Goal: Information Seeking & Learning: Learn about a topic

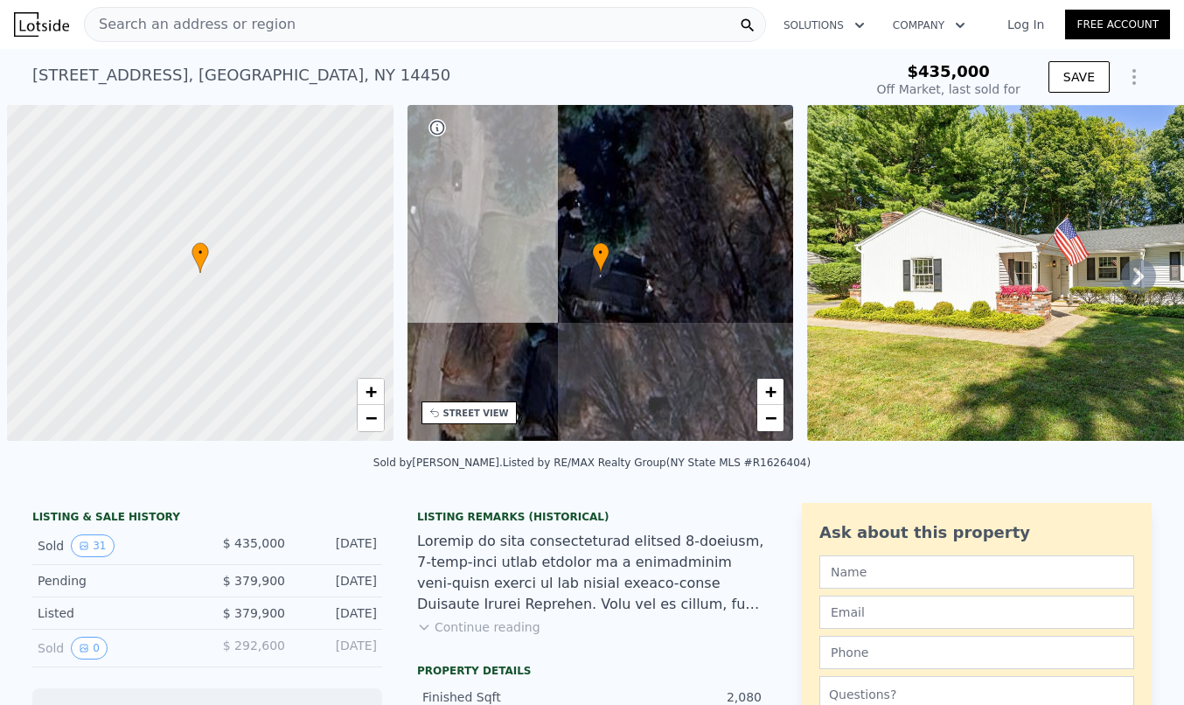
scroll to position [0, 7]
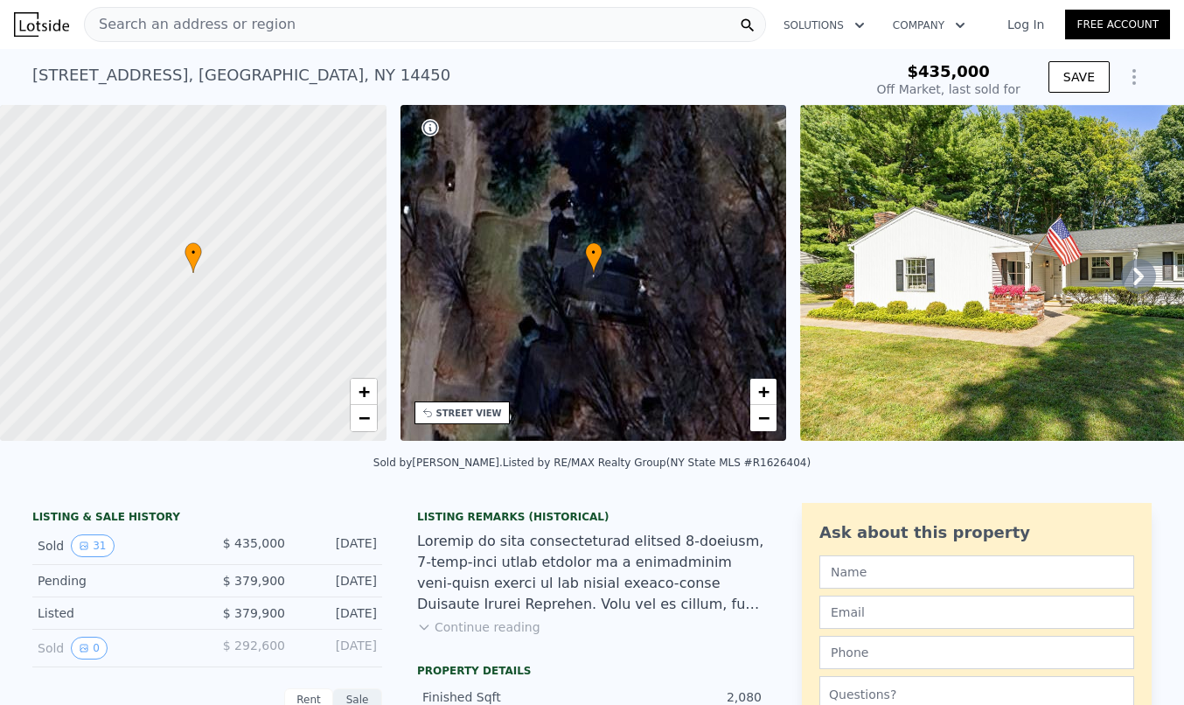
click at [484, 618] on button "Continue reading" at bounding box center [478, 626] width 123 height 17
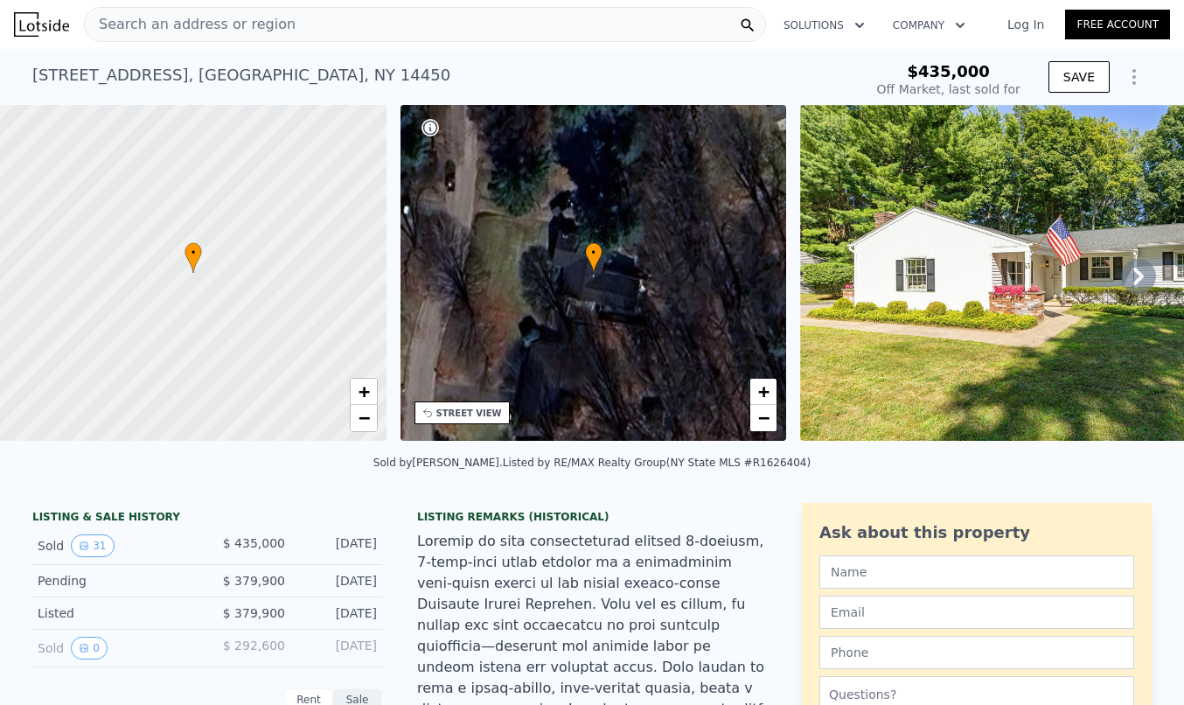
scroll to position [6, 0]
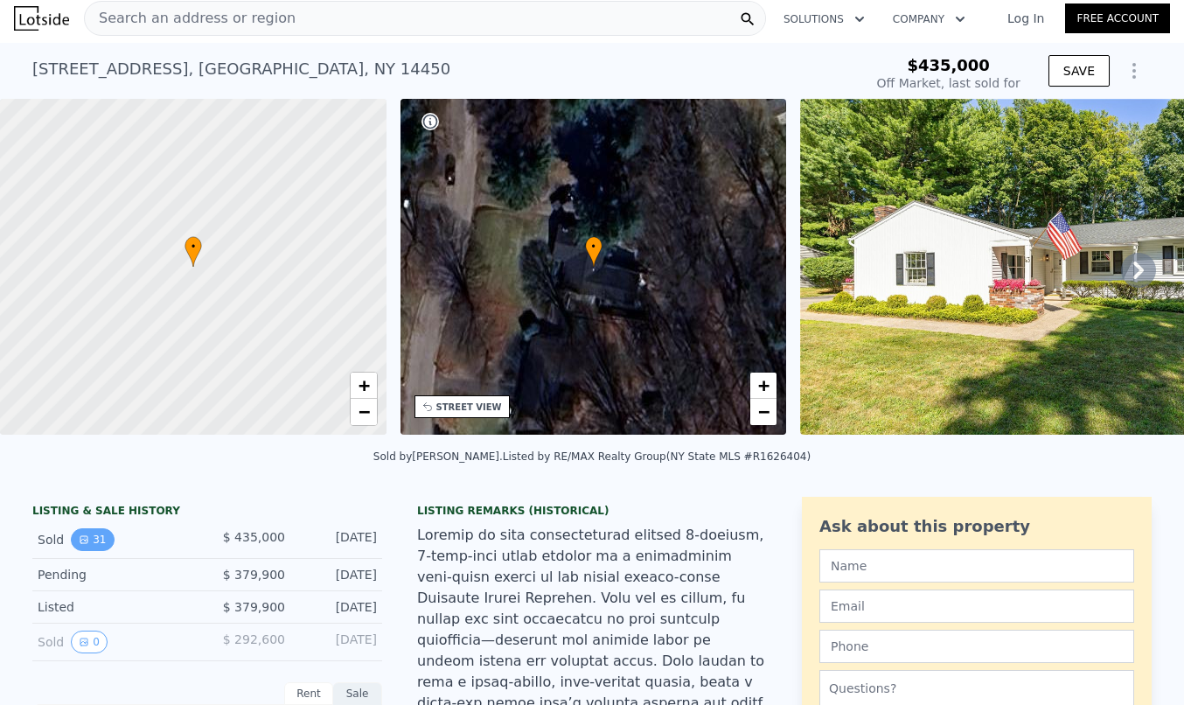
click at [99, 544] on button "31" at bounding box center [92, 539] width 43 height 23
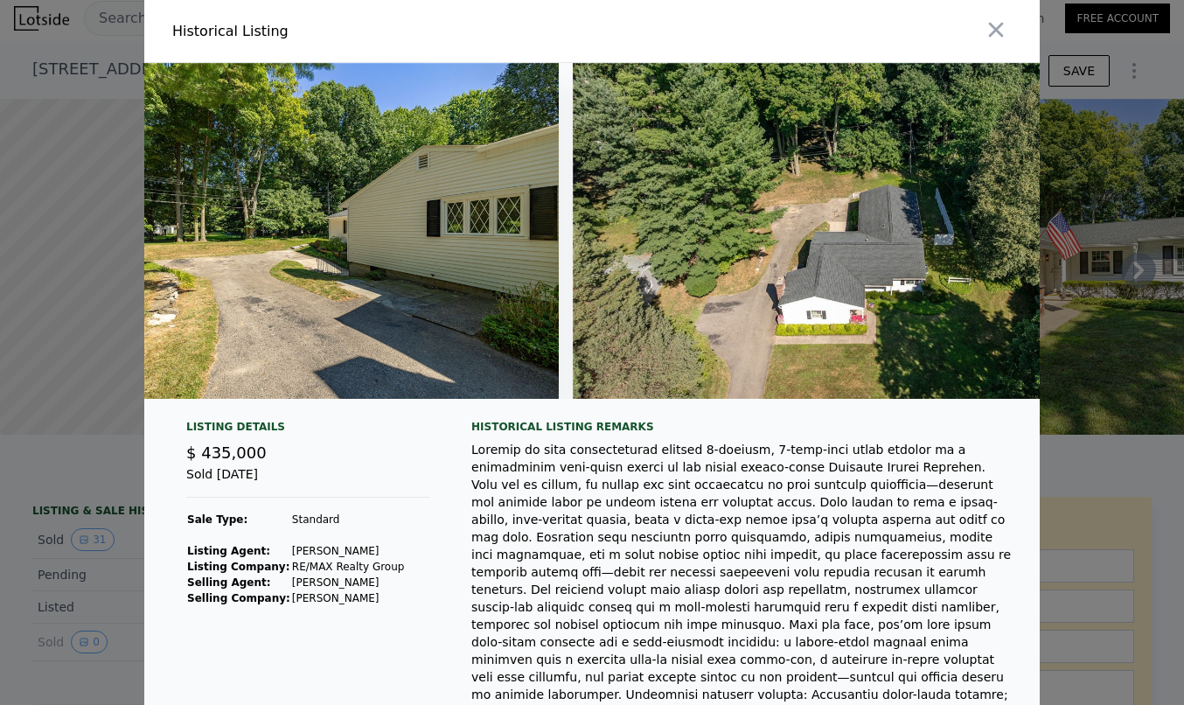
scroll to position [0, 15305]
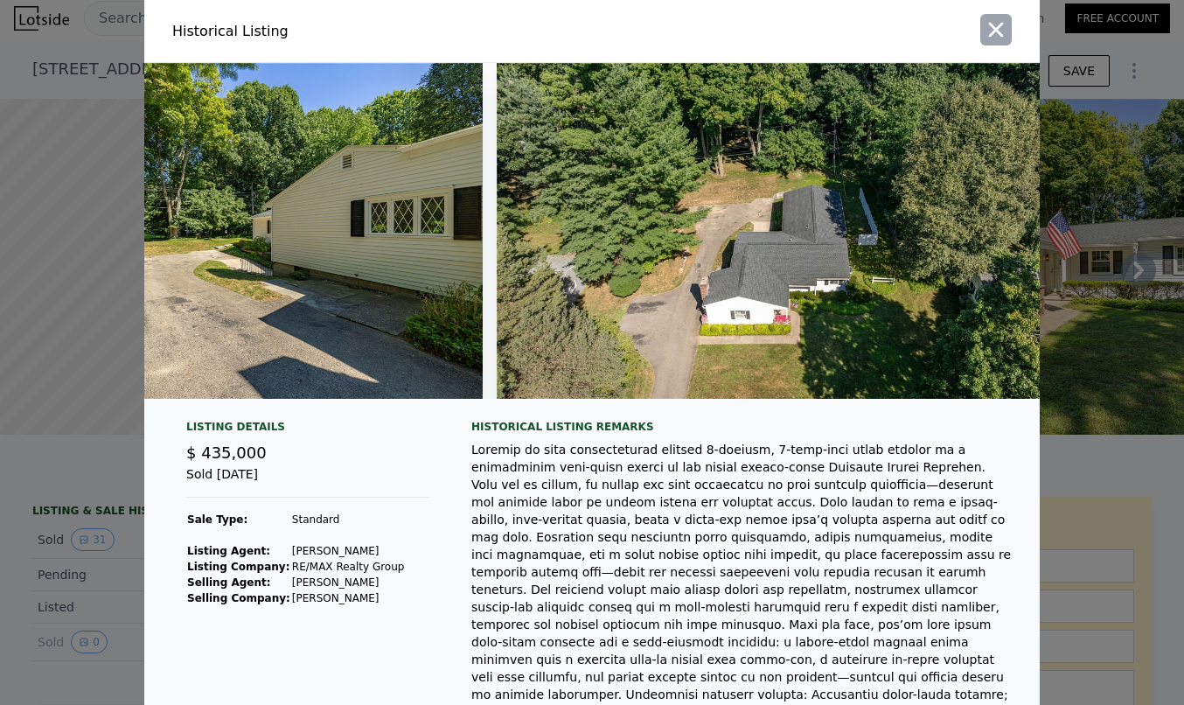
click at [1002, 26] on icon "button" at bounding box center [996, 29] width 24 height 24
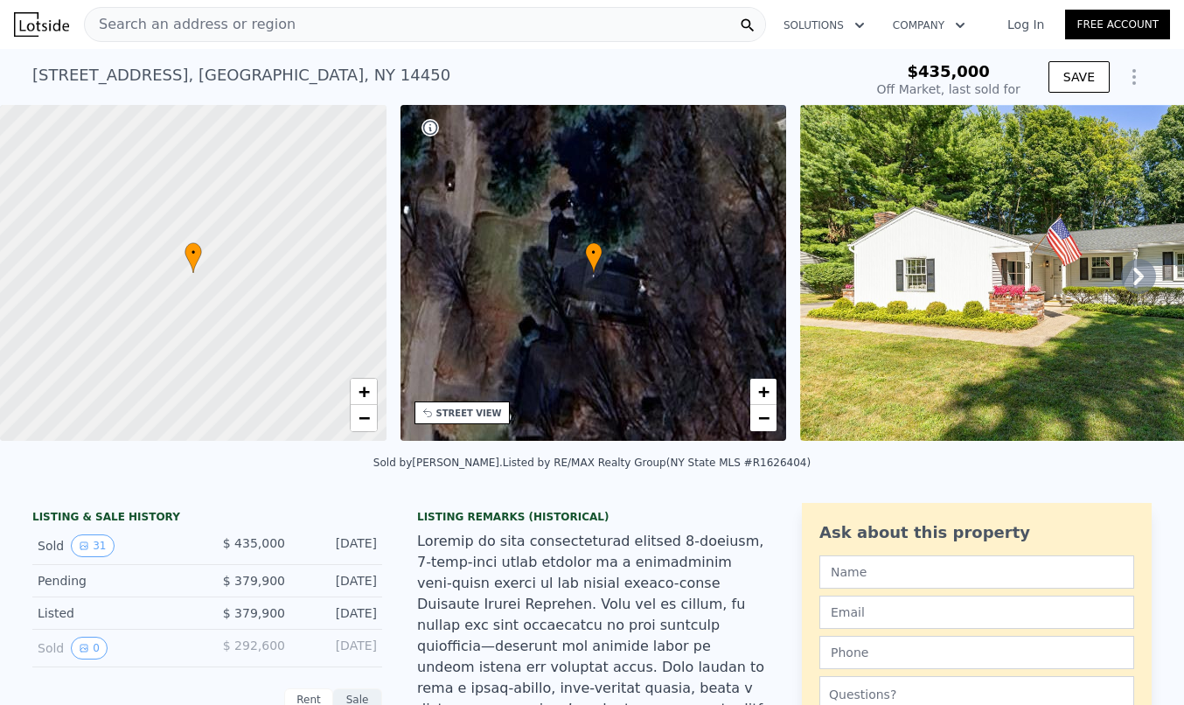
scroll to position [0, 0]
click at [506, 11] on div "Search an address or region" at bounding box center [425, 24] width 682 height 35
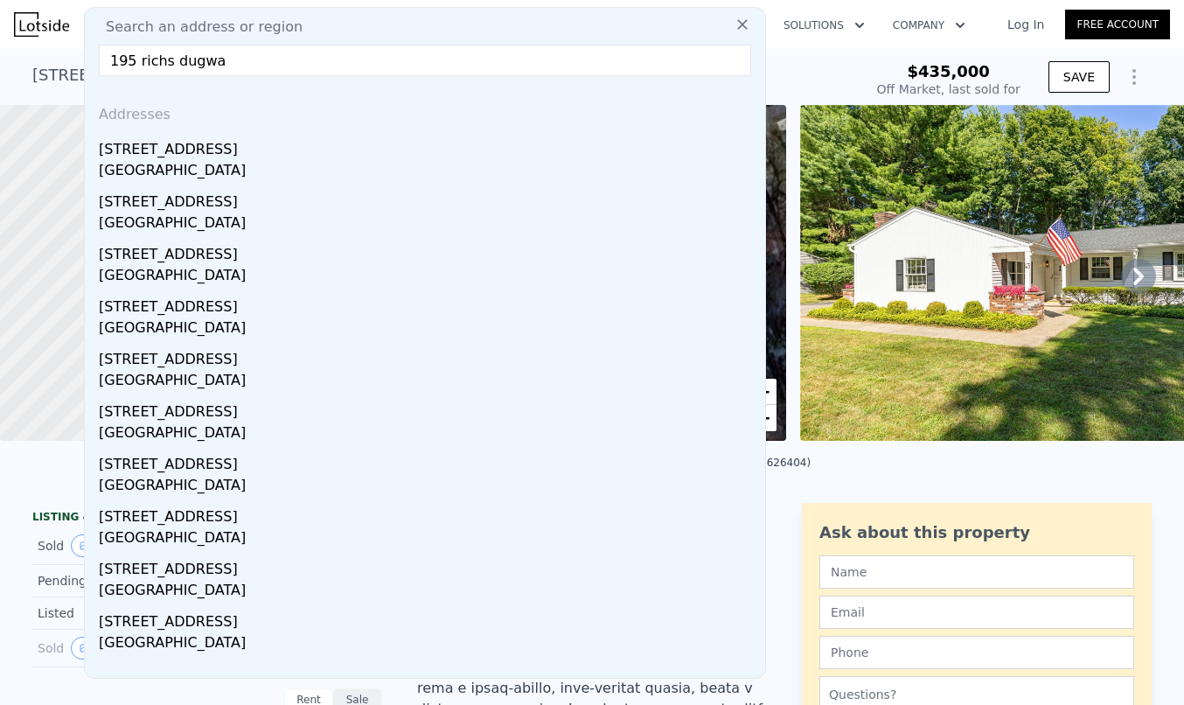
type input "195 richs dugway"
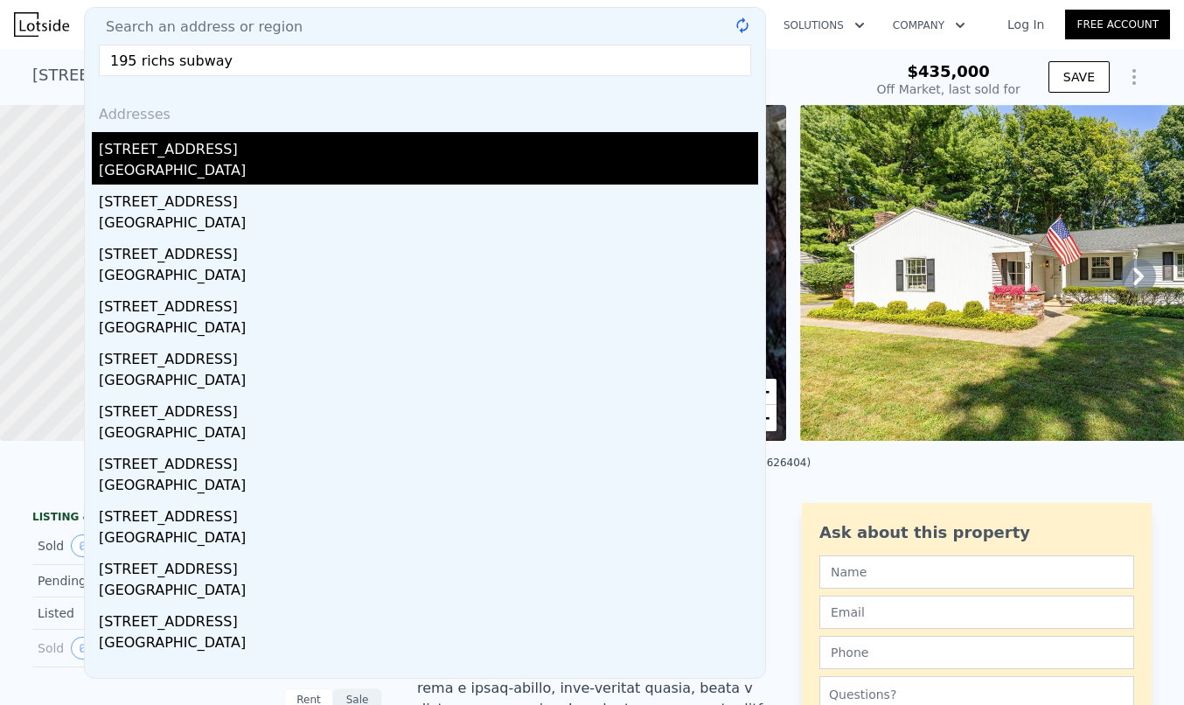
drag, startPoint x: 508, startPoint y: 10, endPoint x: 233, endPoint y: 153, distance: 309.8
click at [233, 153] on div "[STREET_ADDRESS]" at bounding box center [428, 146] width 659 height 28
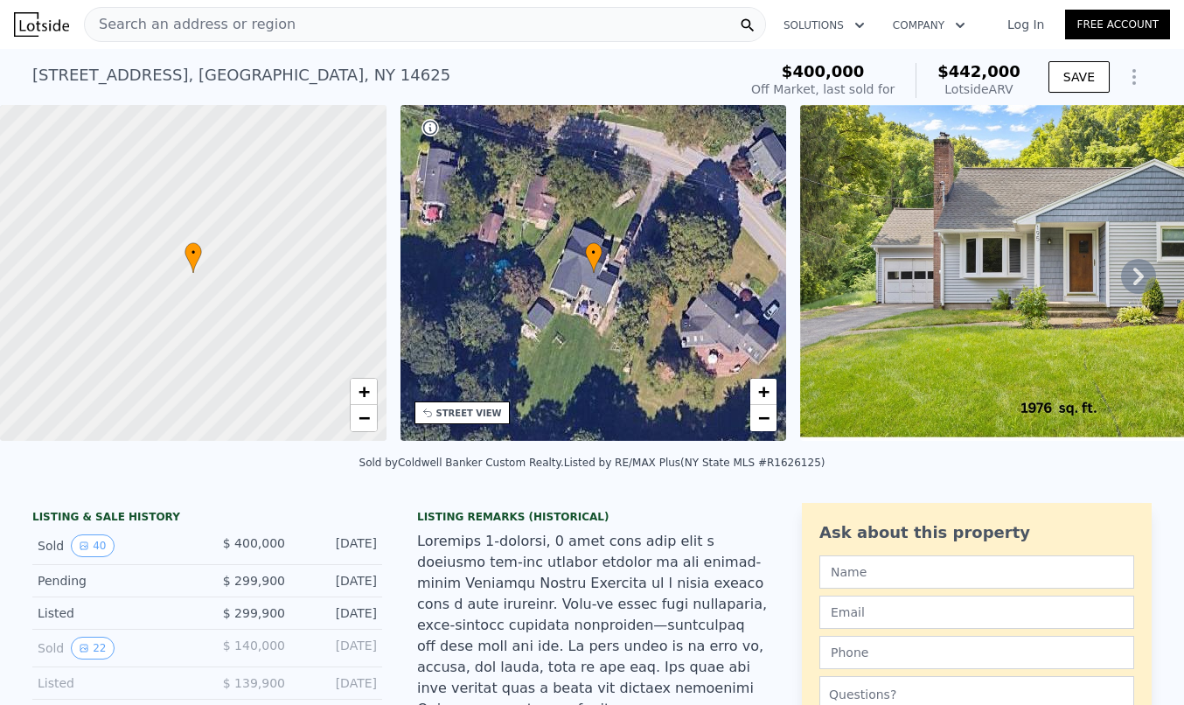
click at [1146, 279] on icon at bounding box center [1138, 276] width 35 height 35
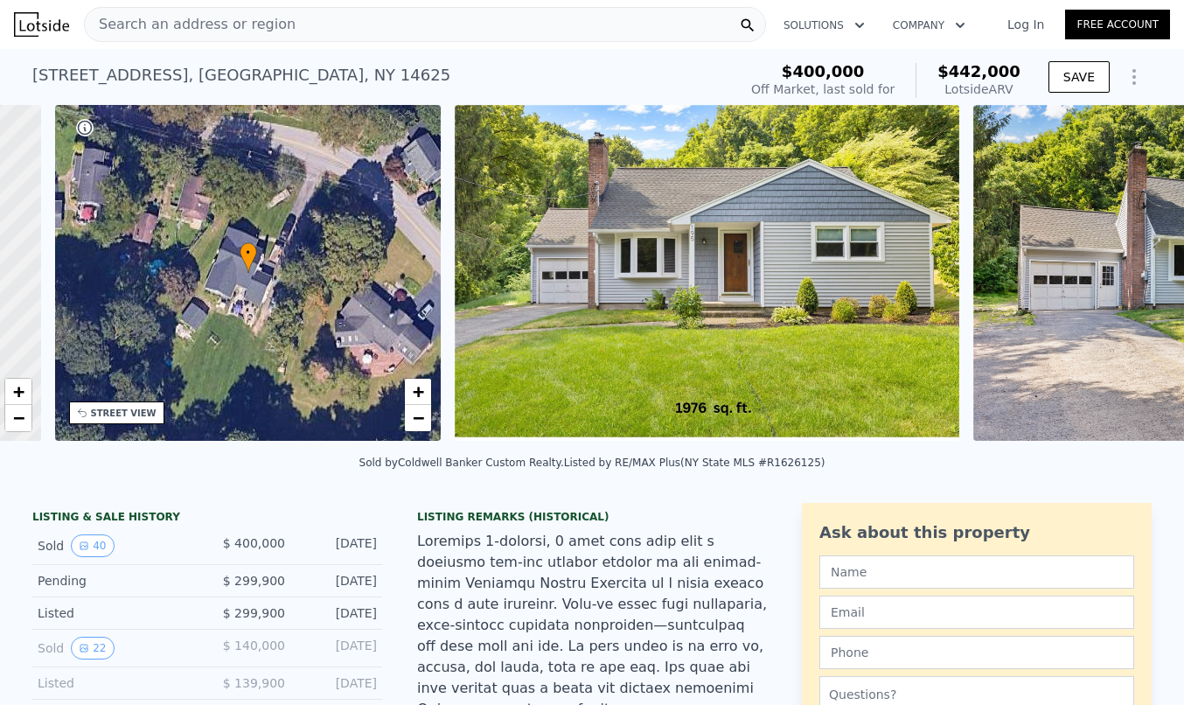
scroll to position [0, 408]
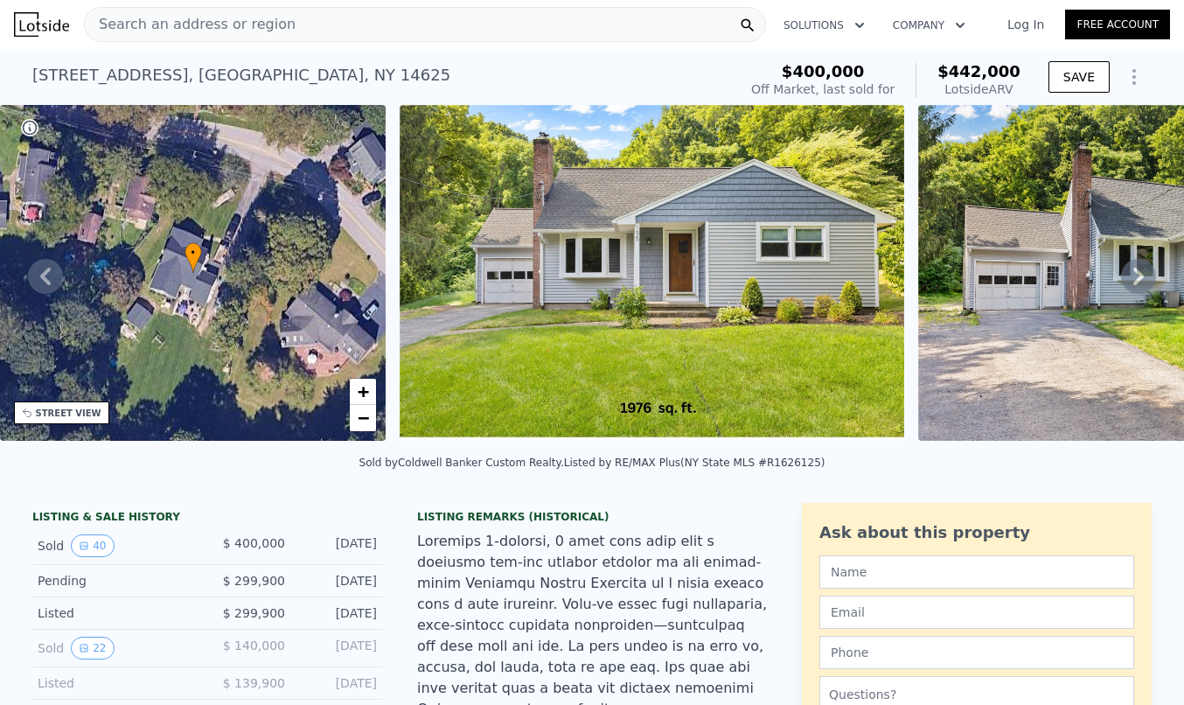
click at [1146, 279] on icon at bounding box center [1138, 276] width 35 height 35
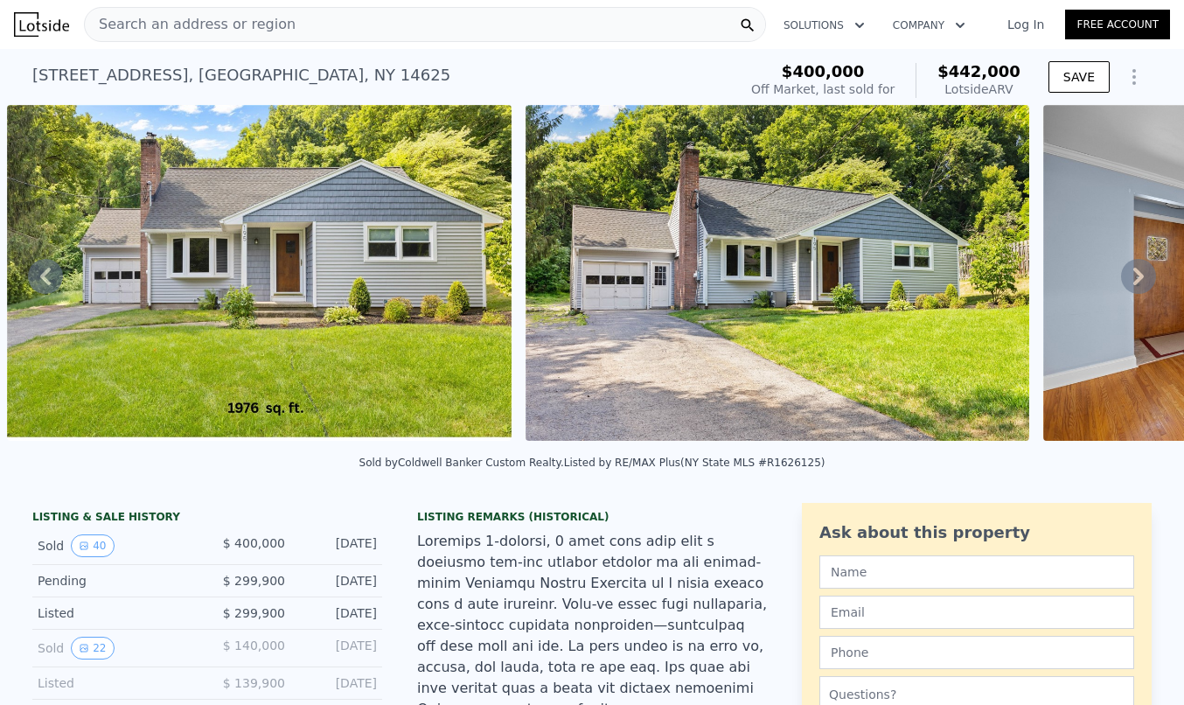
click at [1144, 279] on icon at bounding box center [1138, 276] width 35 height 35
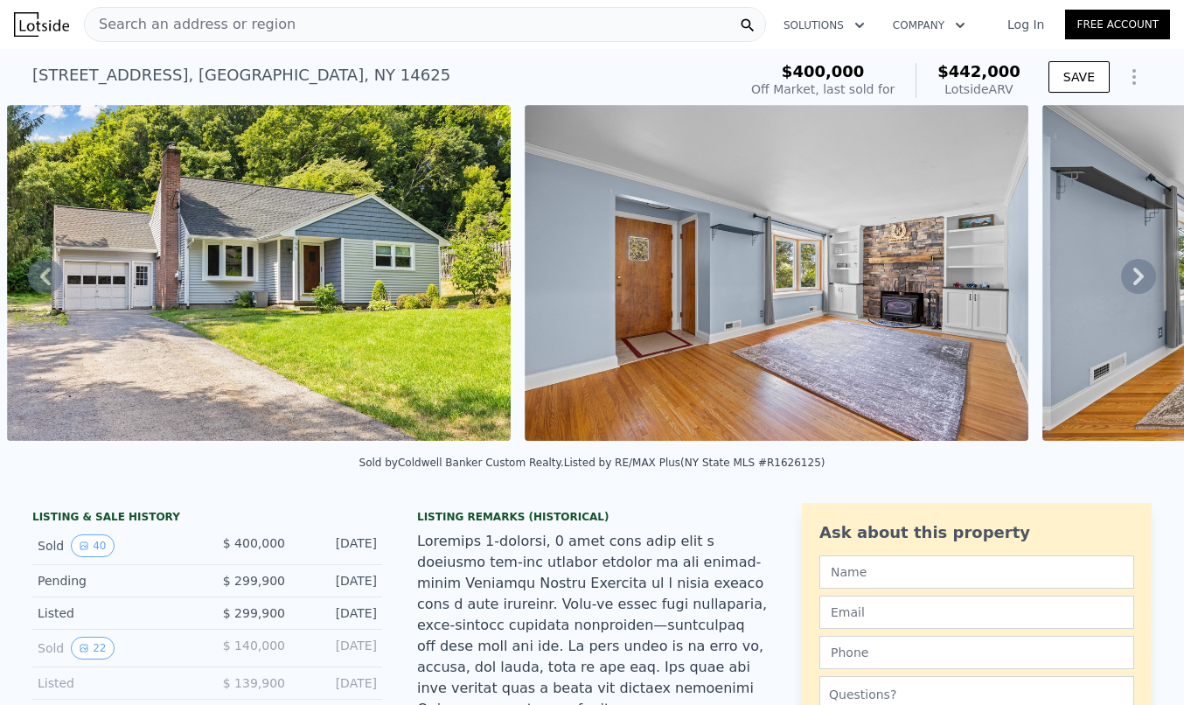
click at [1144, 279] on icon at bounding box center [1138, 276] width 35 height 35
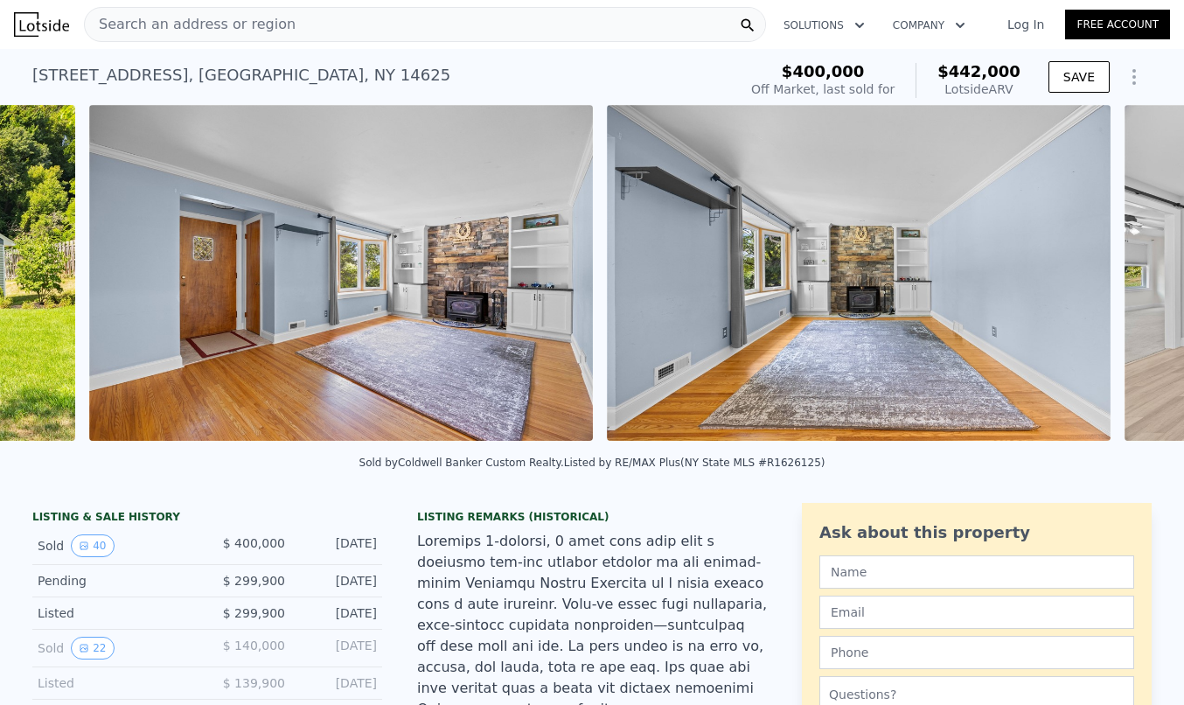
scroll to position [0, 1836]
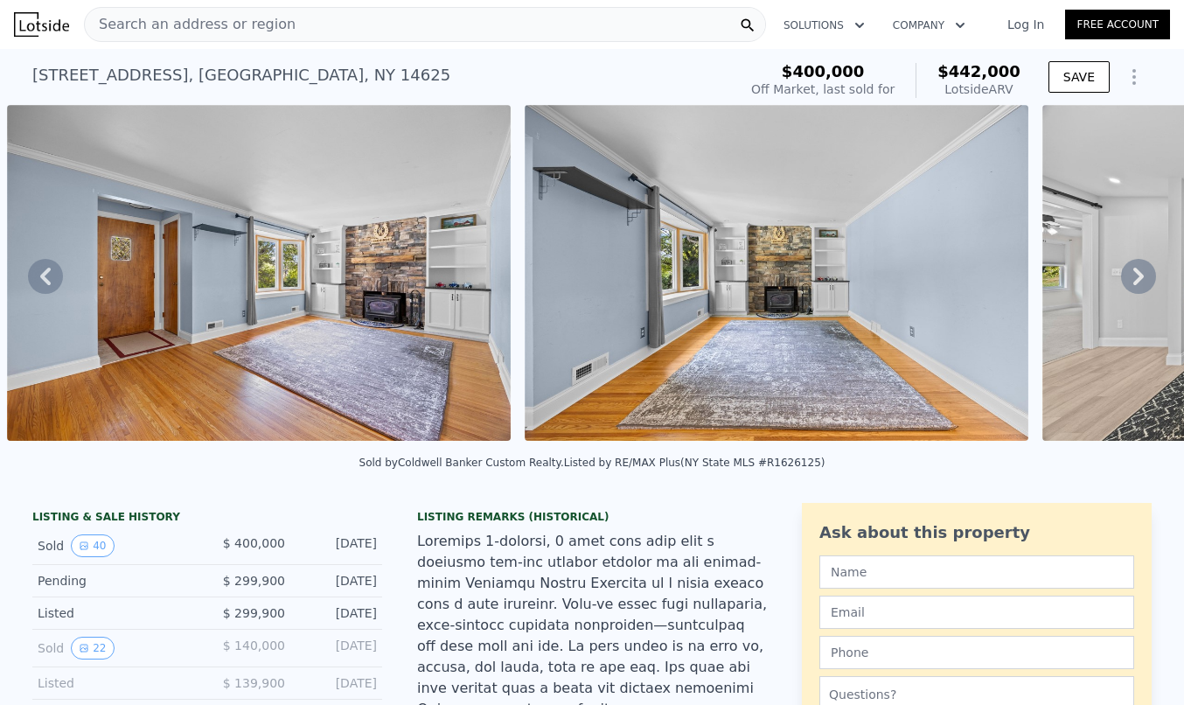
click at [1144, 279] on icon at bounding box center [1138, 276] width 35 height 35
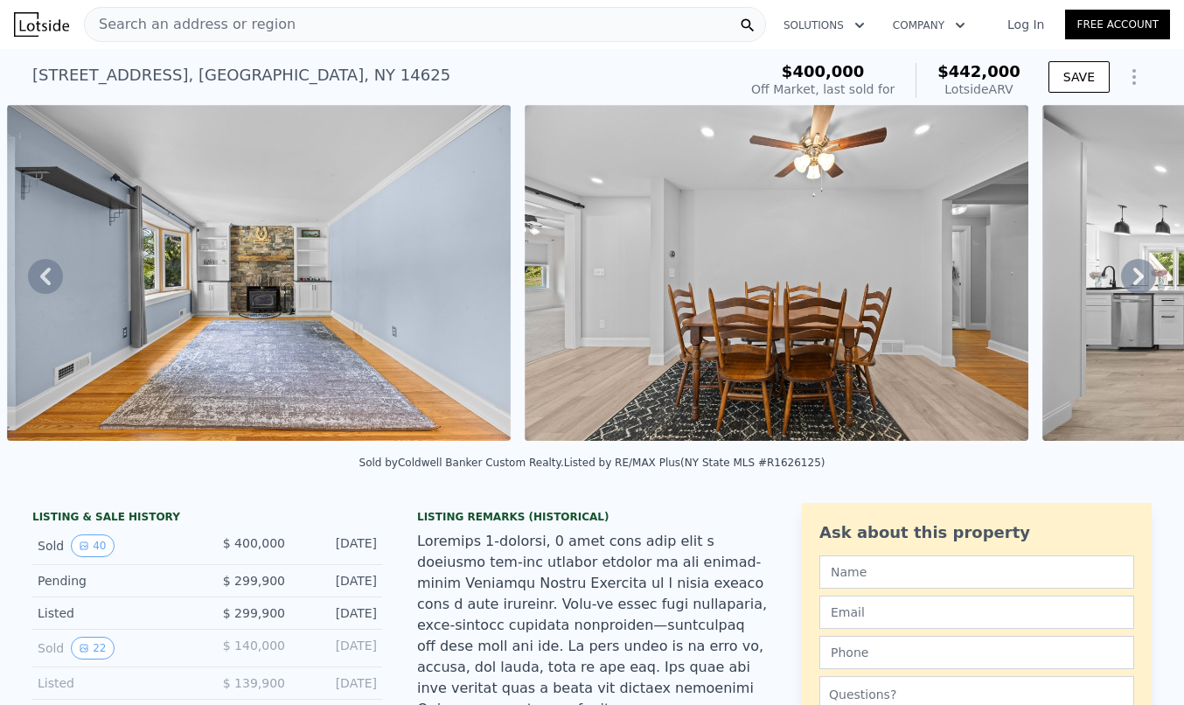
click at [1145, 279] on icon at bounding box center [1138, 276] width 35 height 35
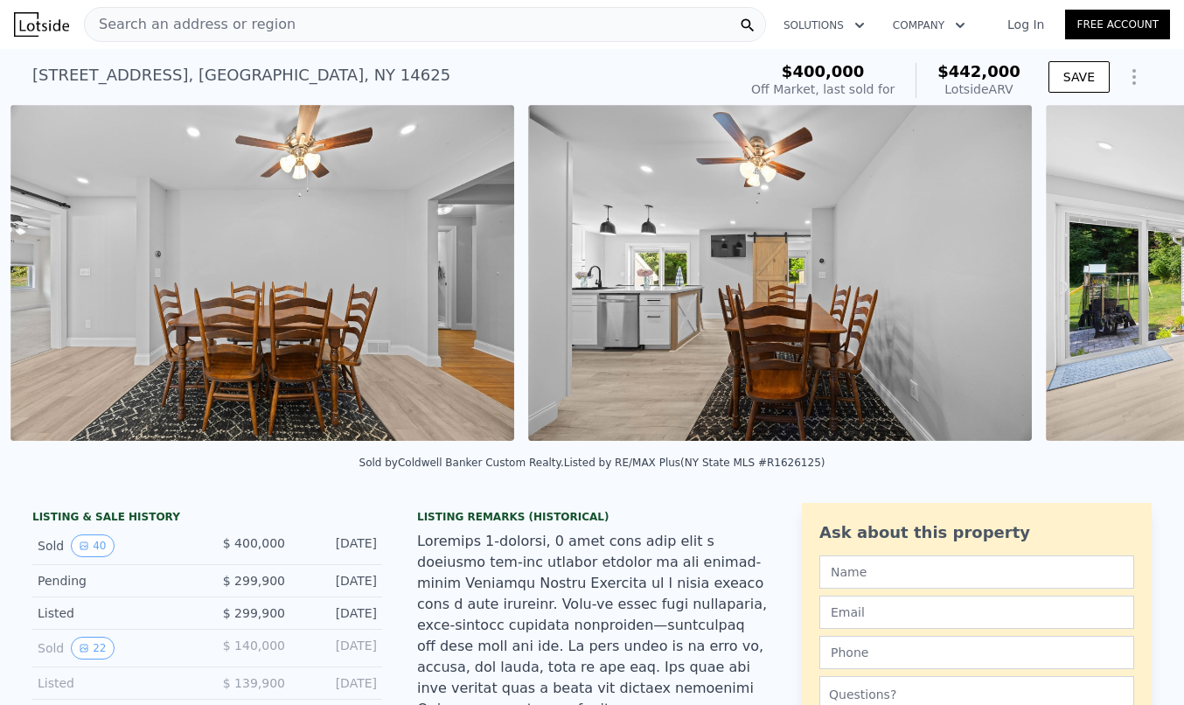
scroll to position [0, 2872]
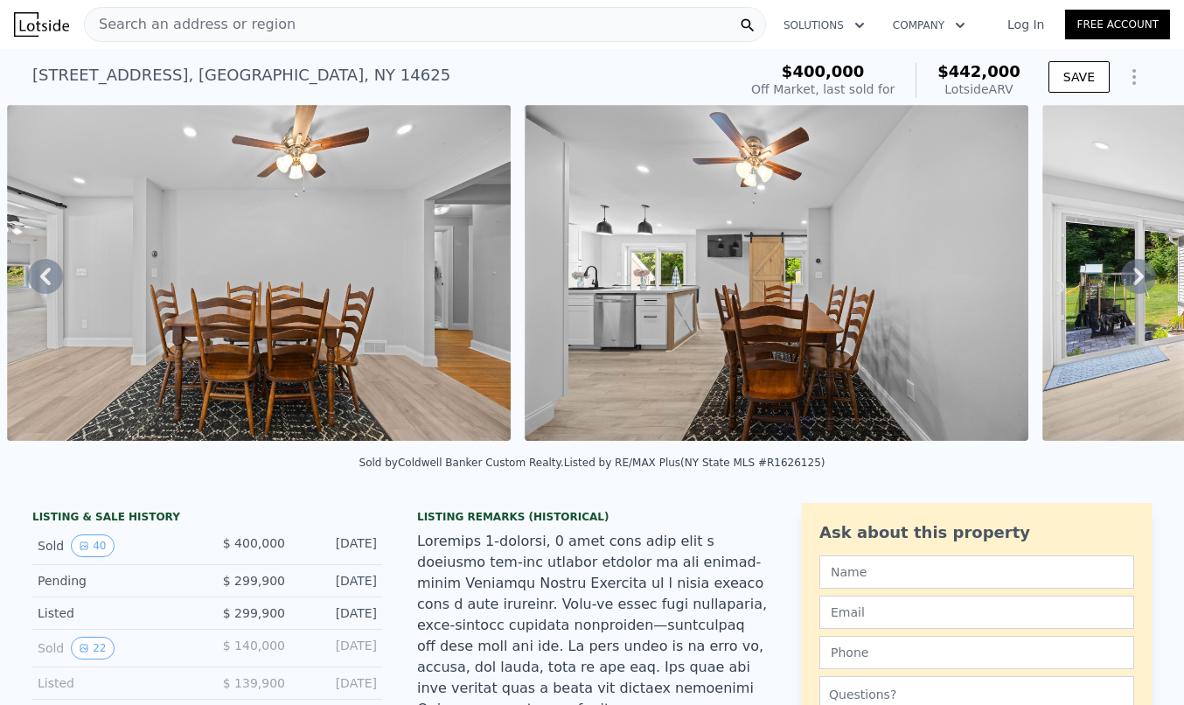
click at [1145, 279] on icon at bounding box center [1138, 276] width 35 height 35
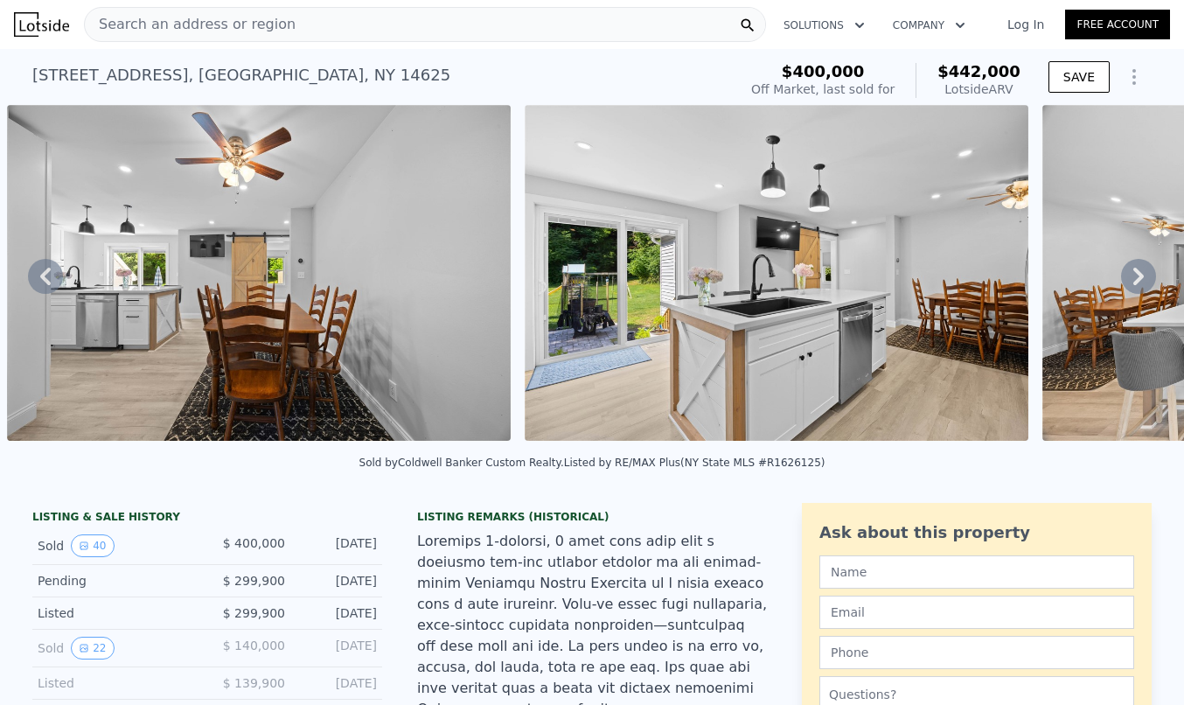
click at [1145, 279] on icon at bounding box center [1138, 276] width 35 height 35
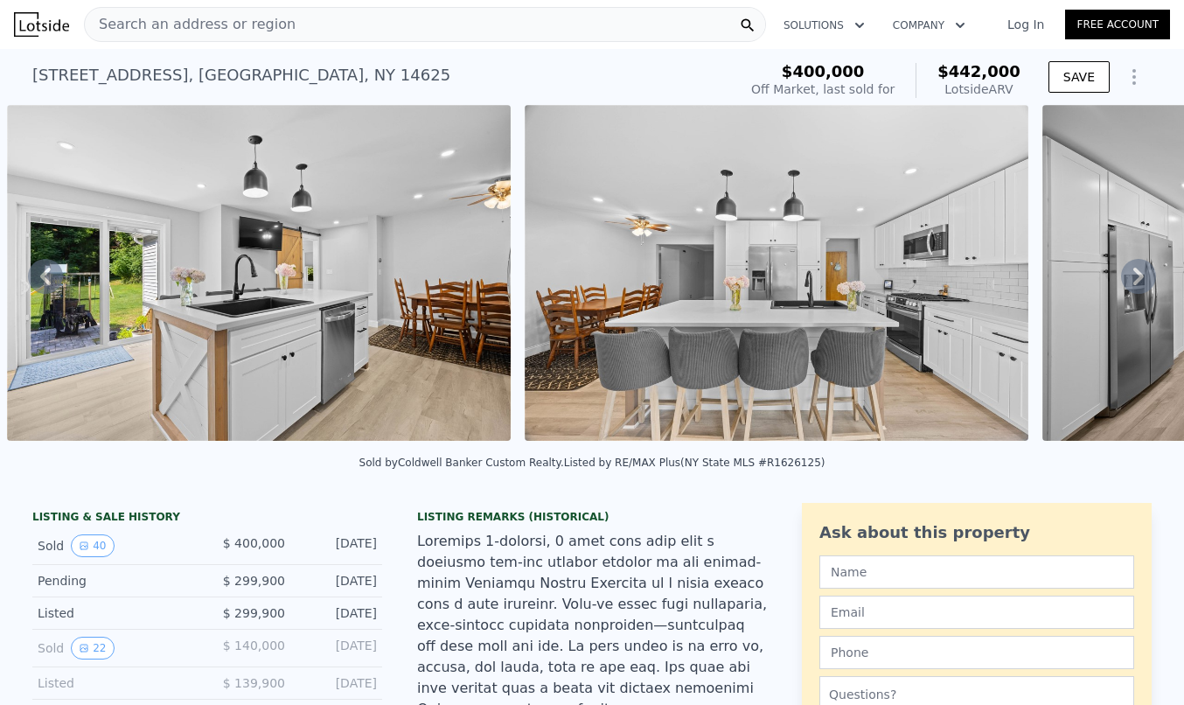
click at [1145, 279] on icon at bounding box center [1138, 276] width 35 height 35
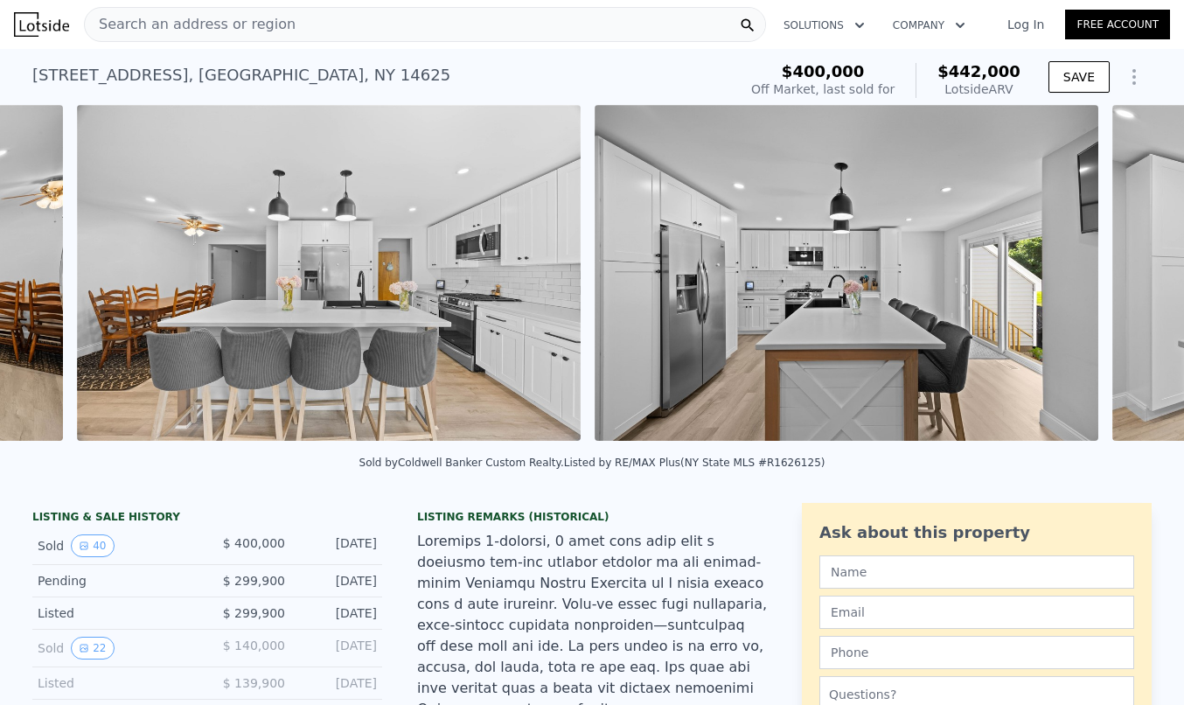
scroll to position [0, 4425]
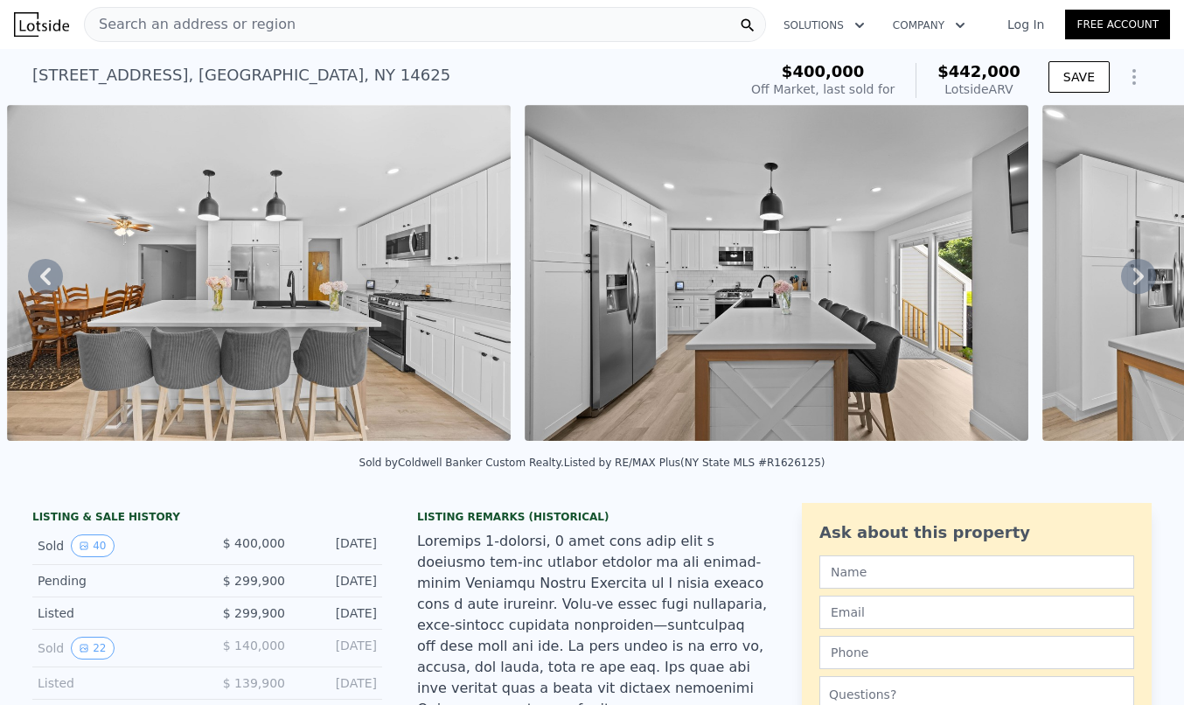
click at [1145, 279] on icon at bounding box center [1138, 276] width 35 height 35
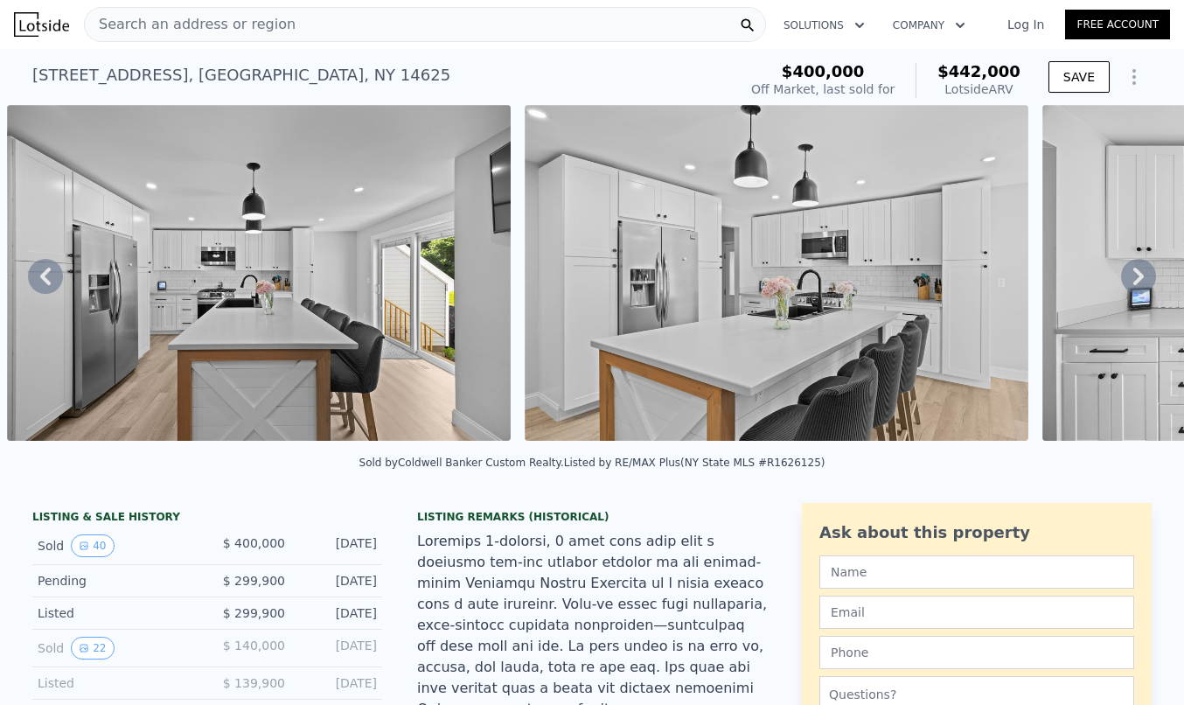
click at [1145, 279] on icon at bounding box center [1138, 276] width 35 height 35
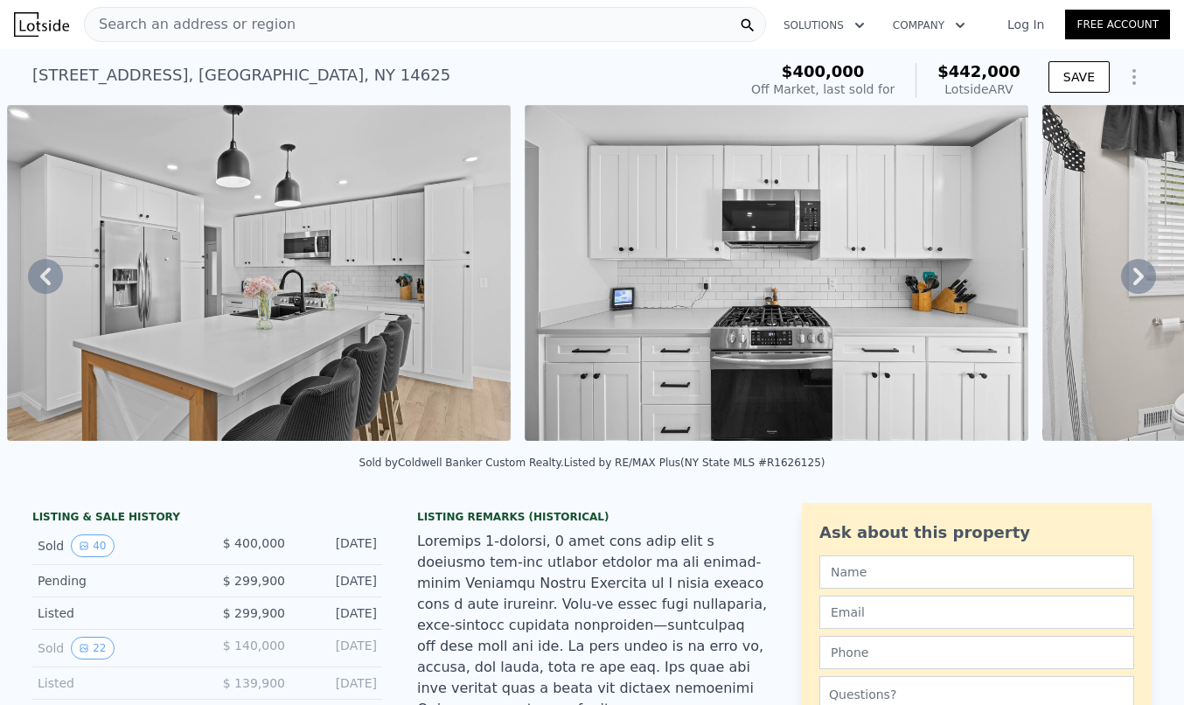
click at [1145, 279] on icon at bounding box center [1138, 276] width 35 height 35
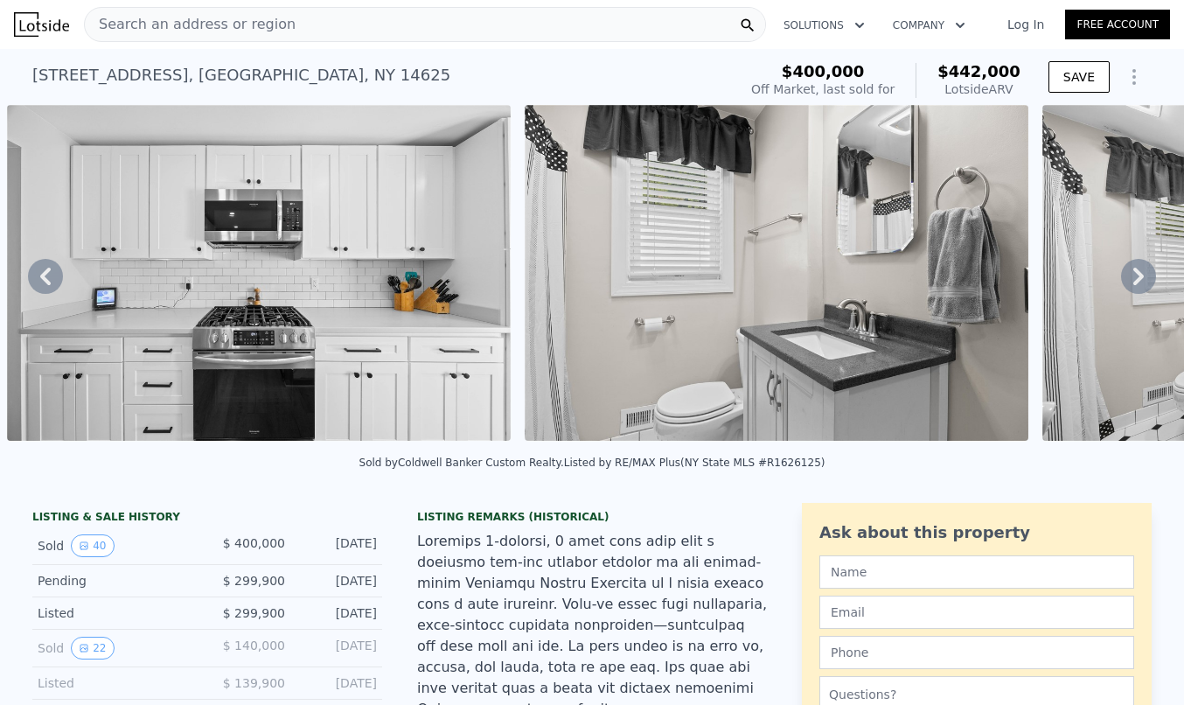
click at [1145, 279] on icon at bounding box center [1138, 276] width 35 height 35
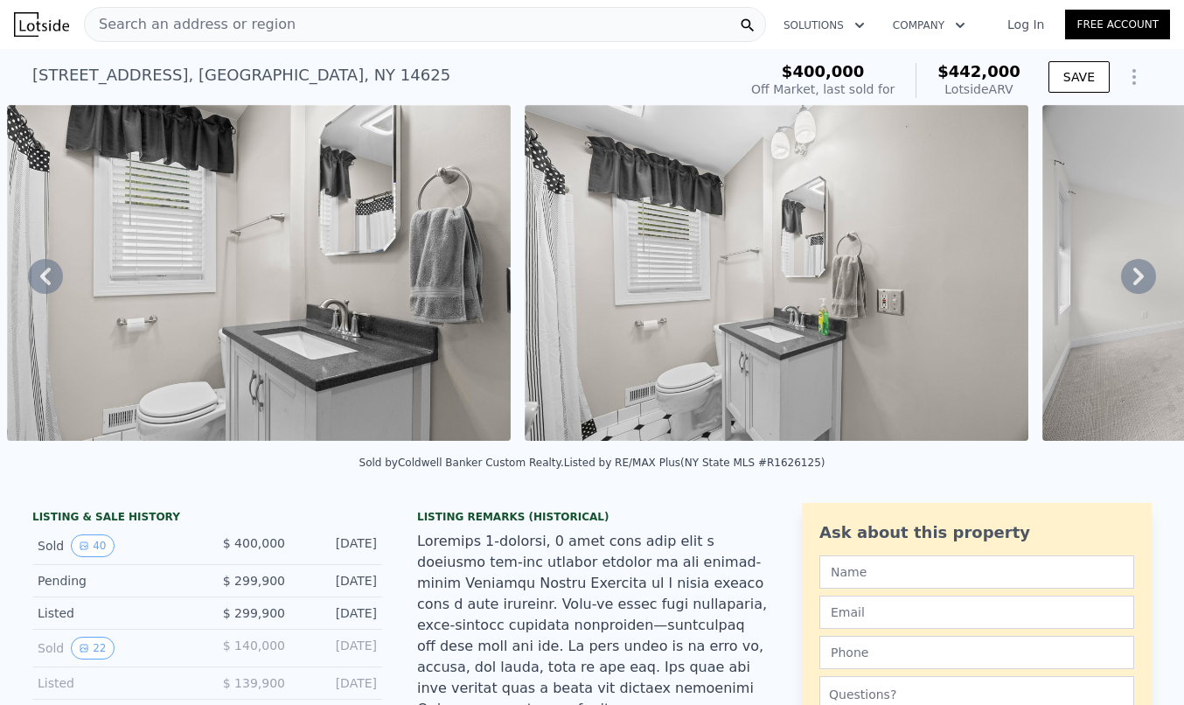
click at [1145, 279] on icon at bounding box center [1138, 276] width 35 height 35
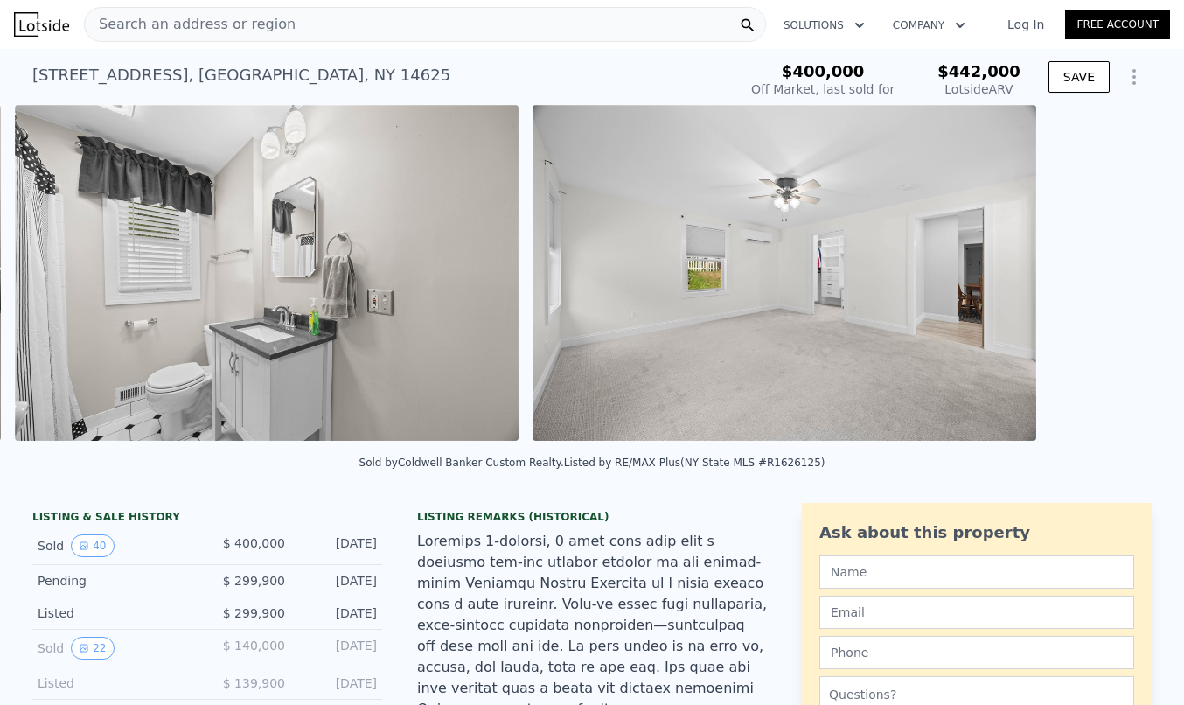
scroll to position [0, 7013]
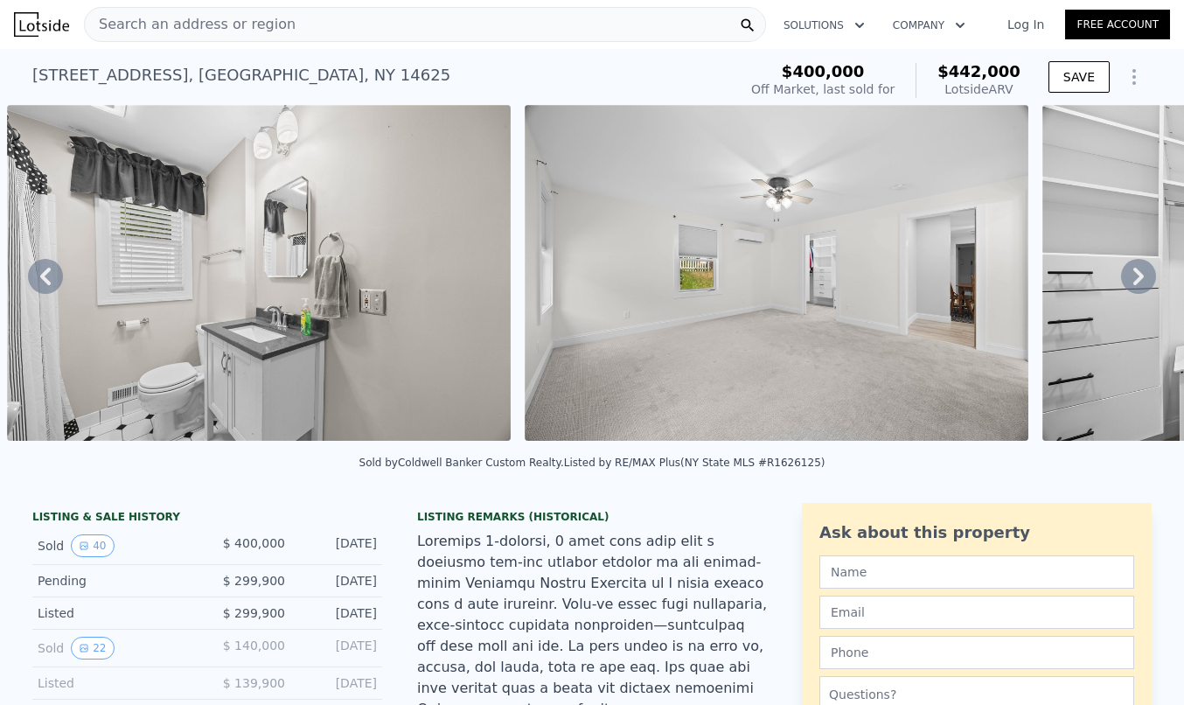
click at [1145, 279] on icon at bounding box center [1138, 276] width 35 height 35
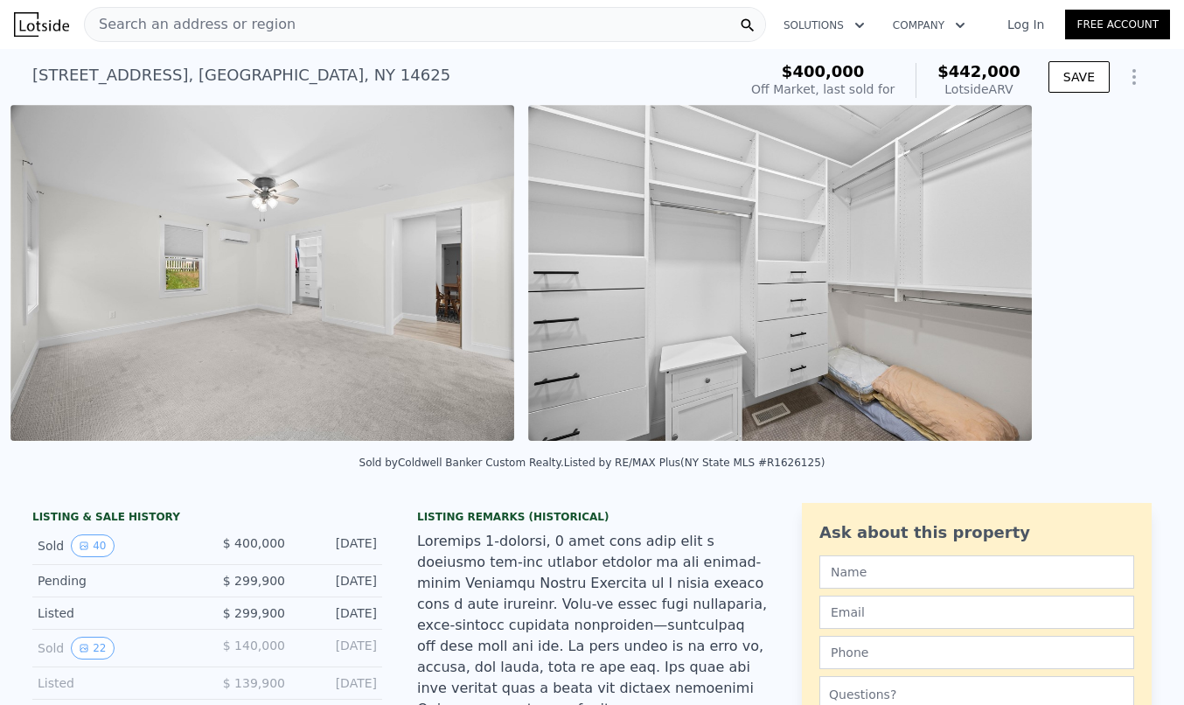
scroll to position [0, 7531]
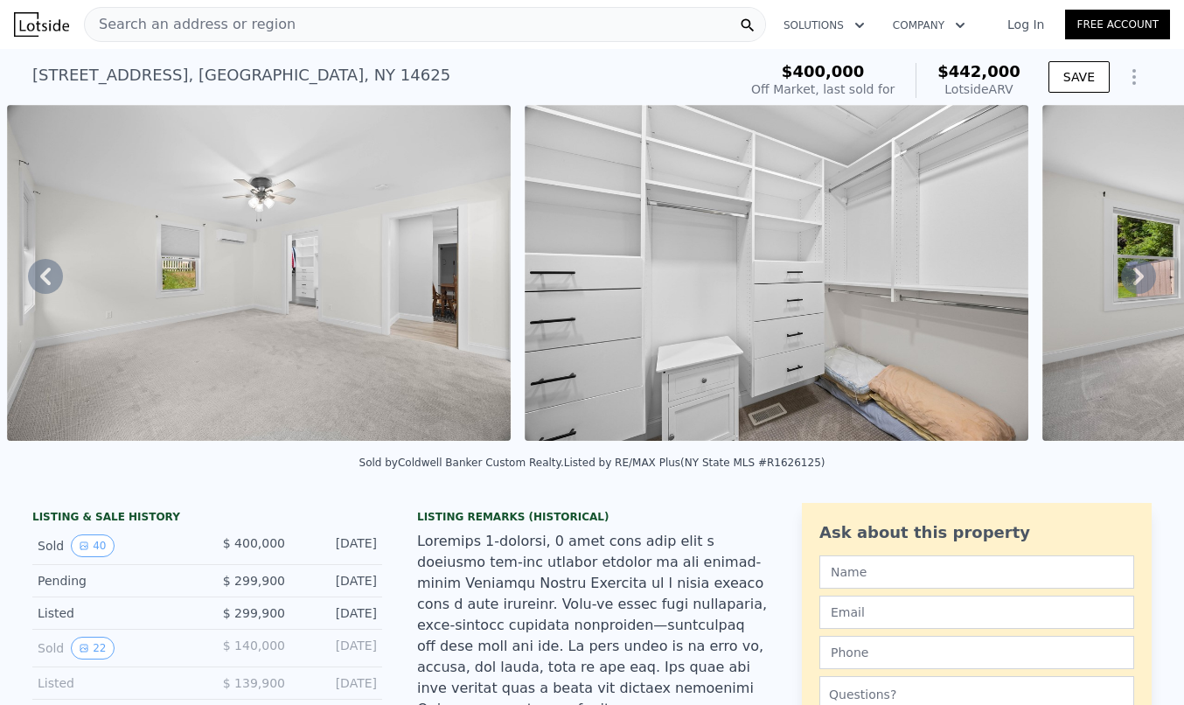
click at [1145, 279] on icon at bounding box center [1138, 276] width 35 height 35
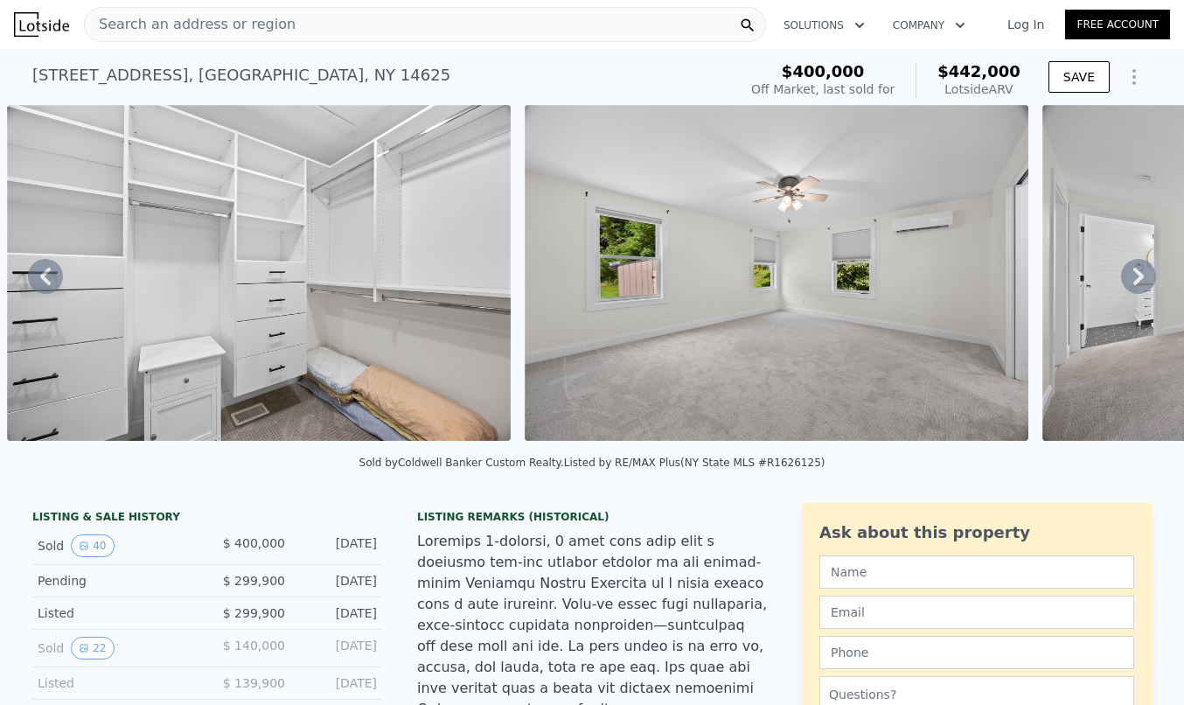
click at [1143, 279] on icon at bounding box center [1138, 276] width 35 height 35
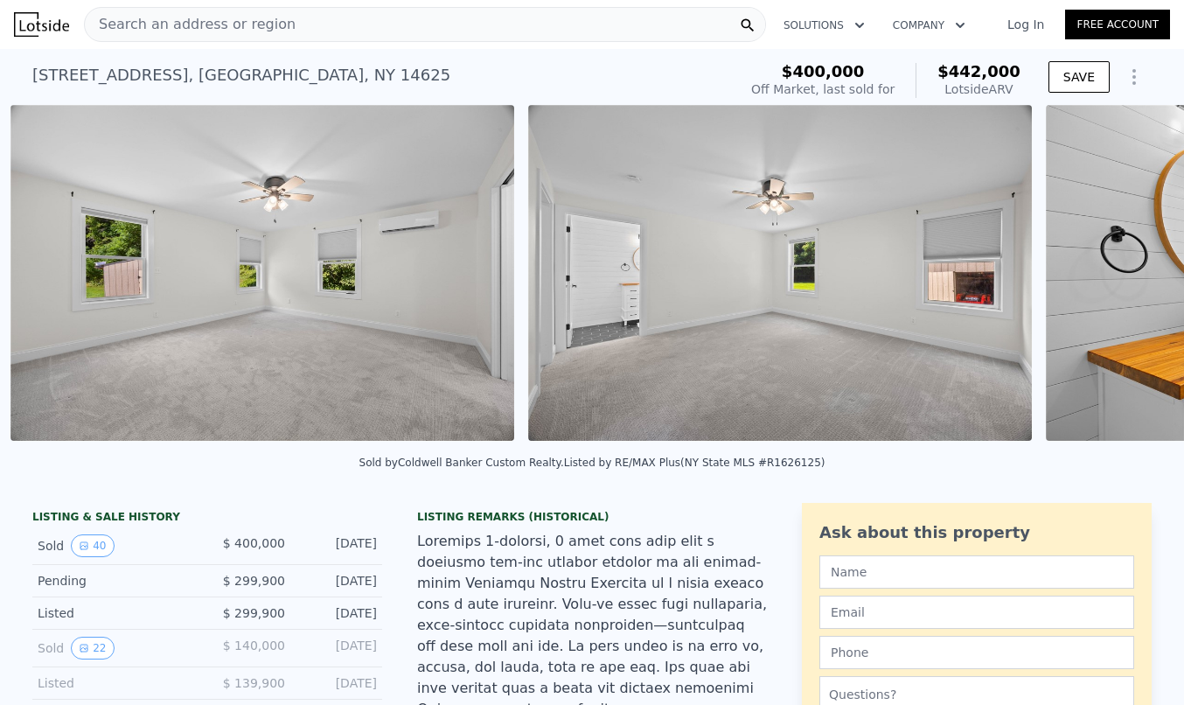
scroll to position [0, 8566]
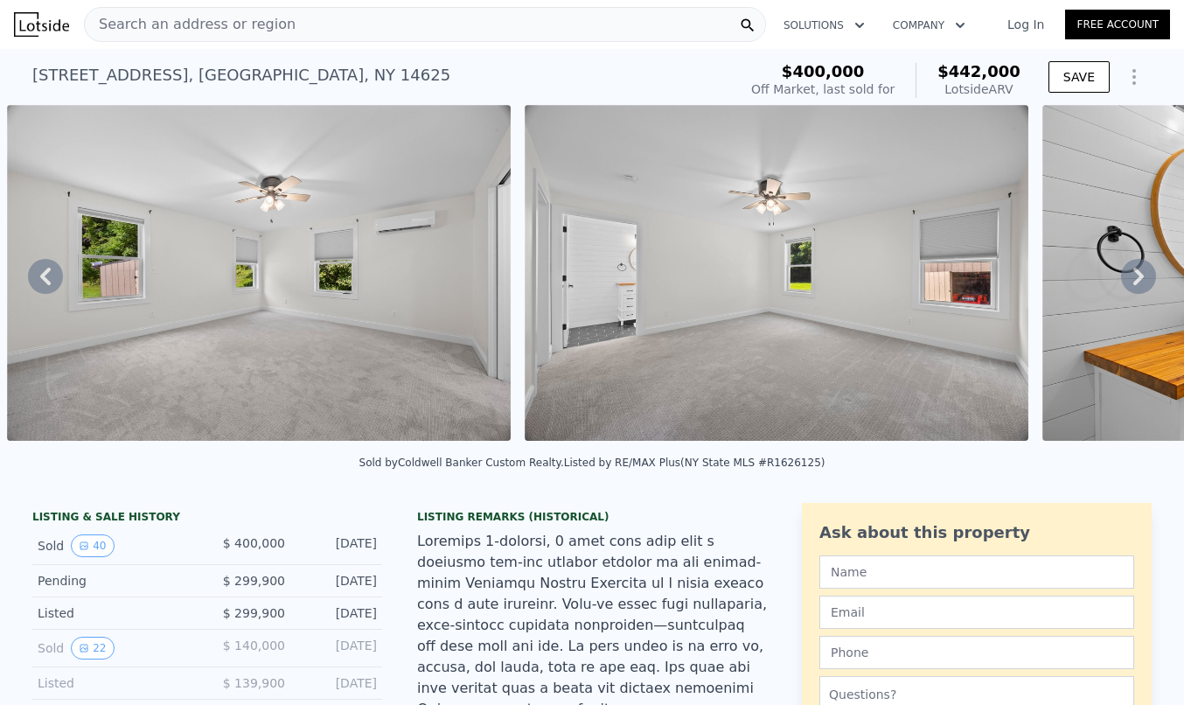
click at [1143, 279] on icon at bounding box center [1138, 276] width 35 height 35
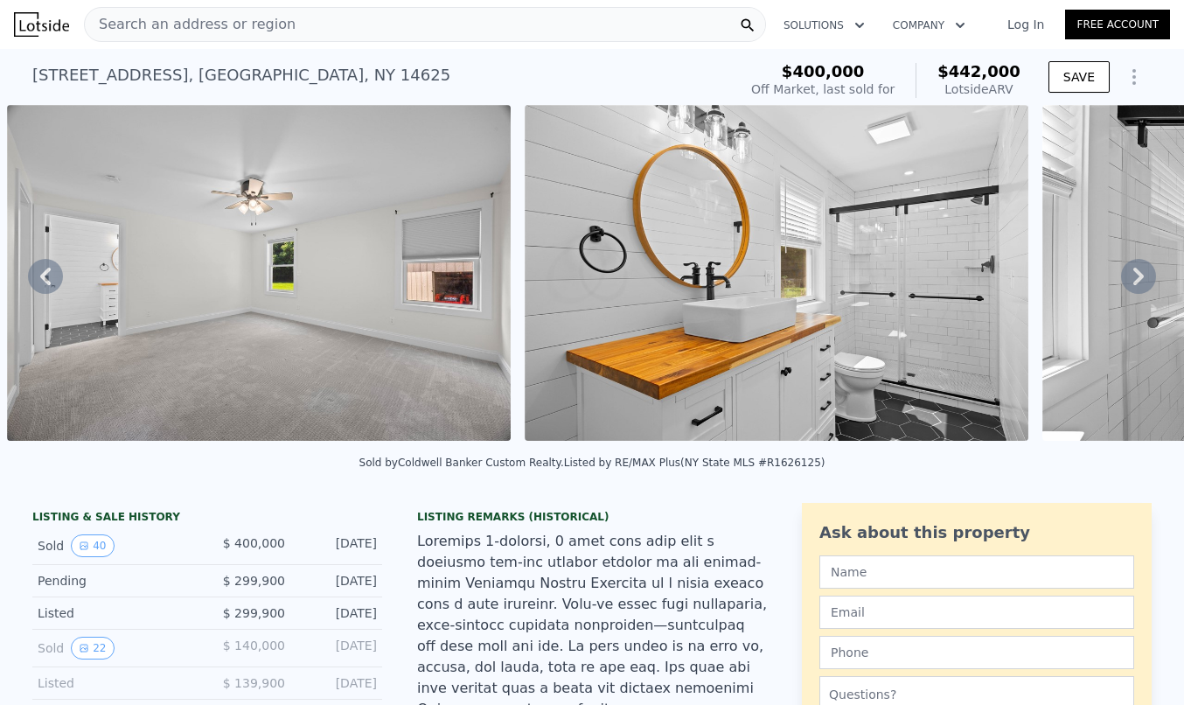
click at [1143, 279] on icon at bounding box center [1138, 276] width 35 height 35
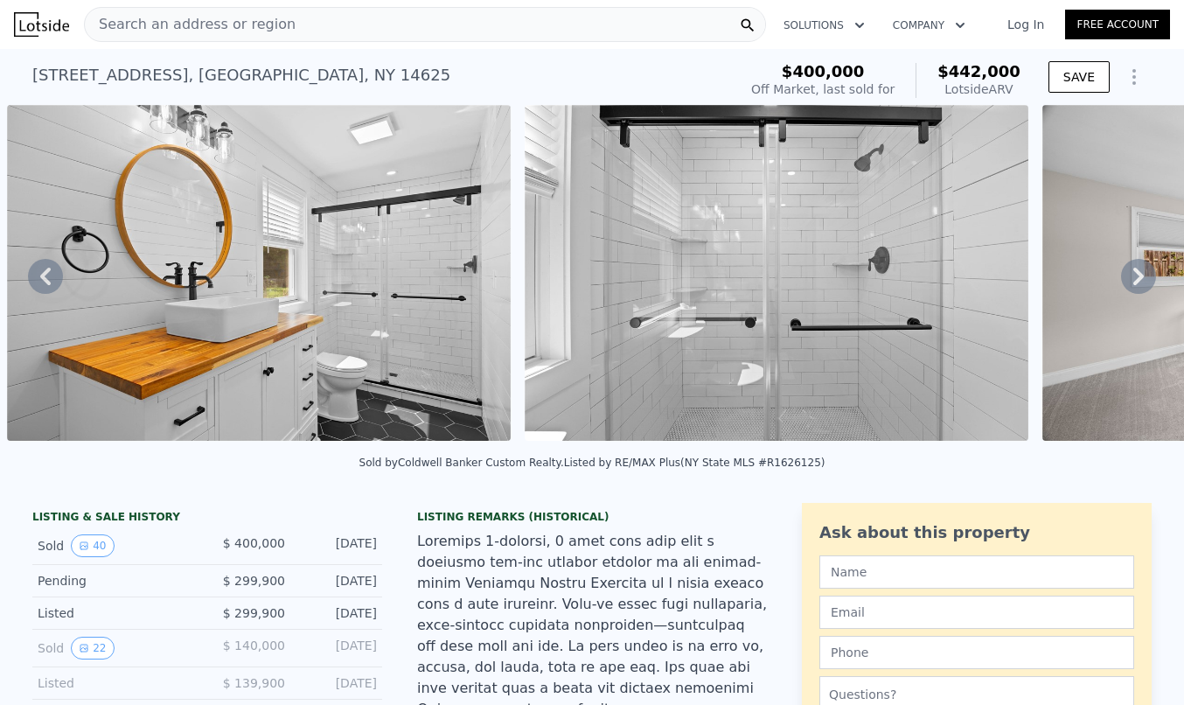
click at [1143, 279] on icon at bounding box center [1138, 276] width 35 height 35
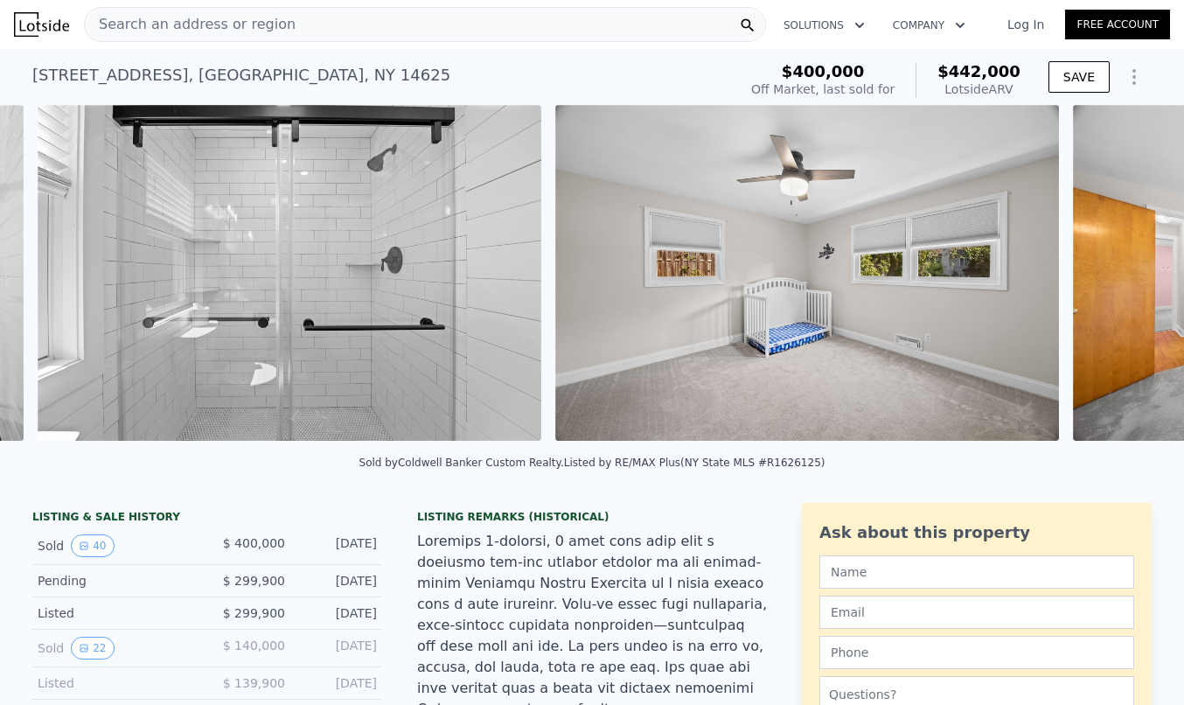
scroll to position [0, 10119]
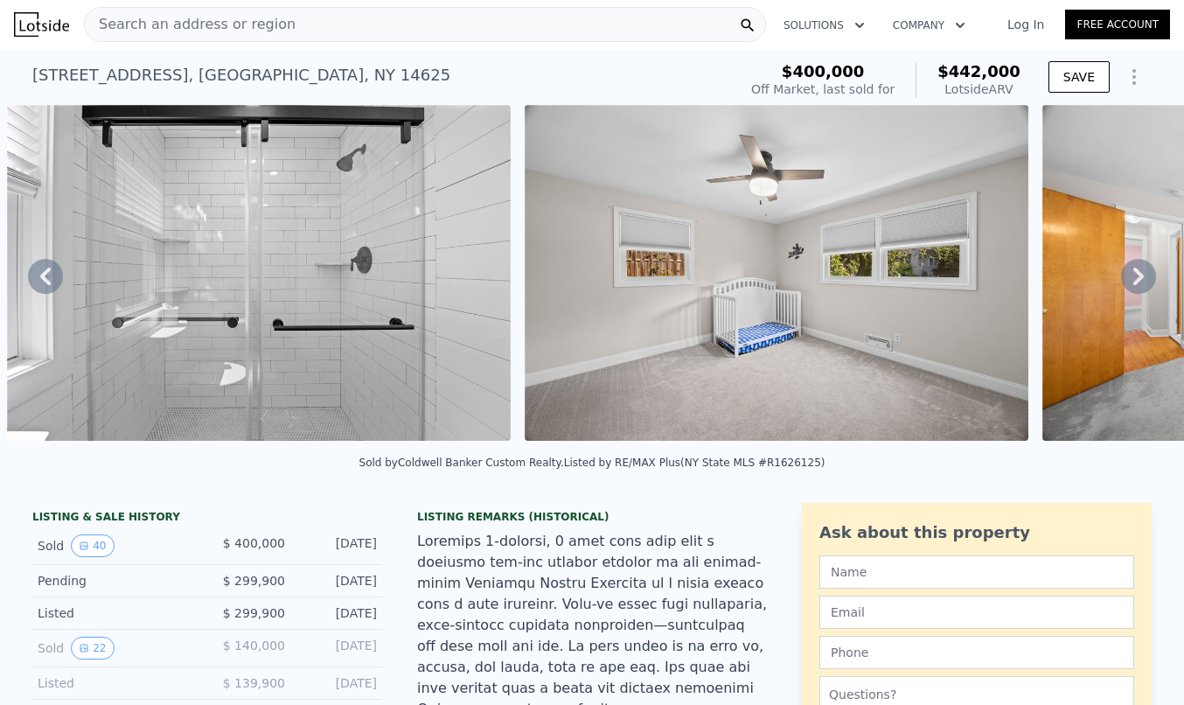
click at [1143, 279] on icon at bounding box center [1138, 276] width 35 height 35
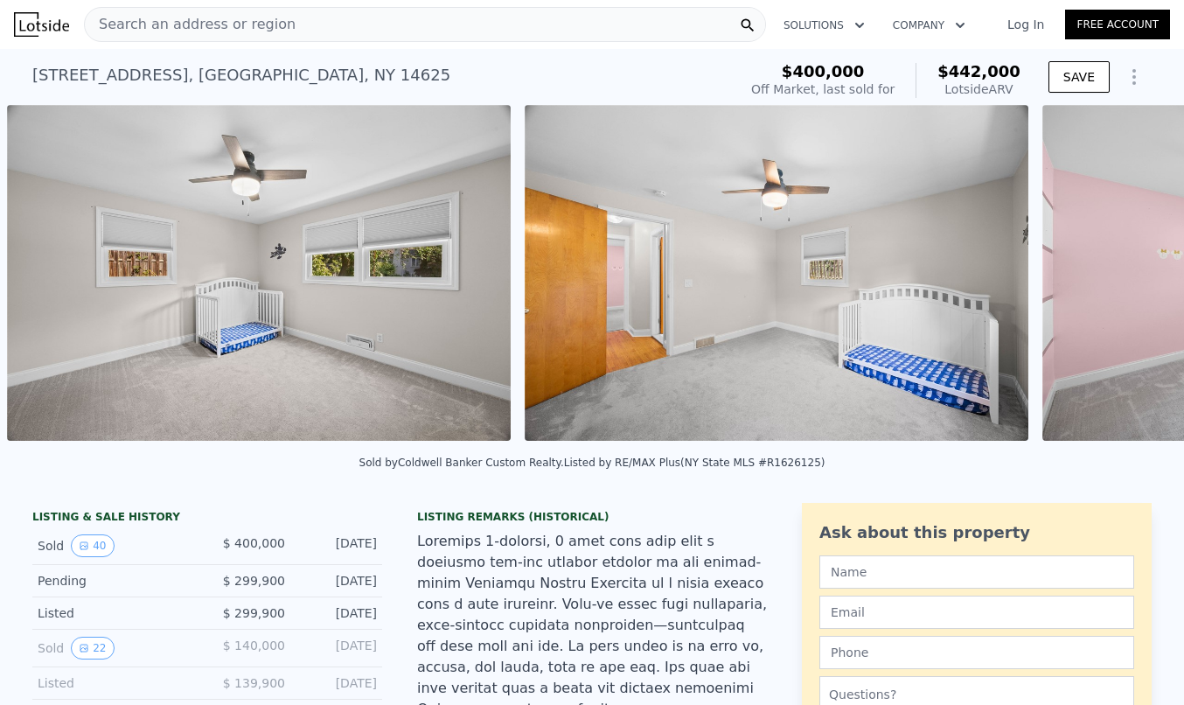
click at [1143, 279] on div "• + − • + − STREET VIEW Loading... SATELLITE VIEW" at bounding box center [592, 276] width 1184 height 342
click at [1143, 279] on icon at bounding box center [1138, 276] width 35 height 35
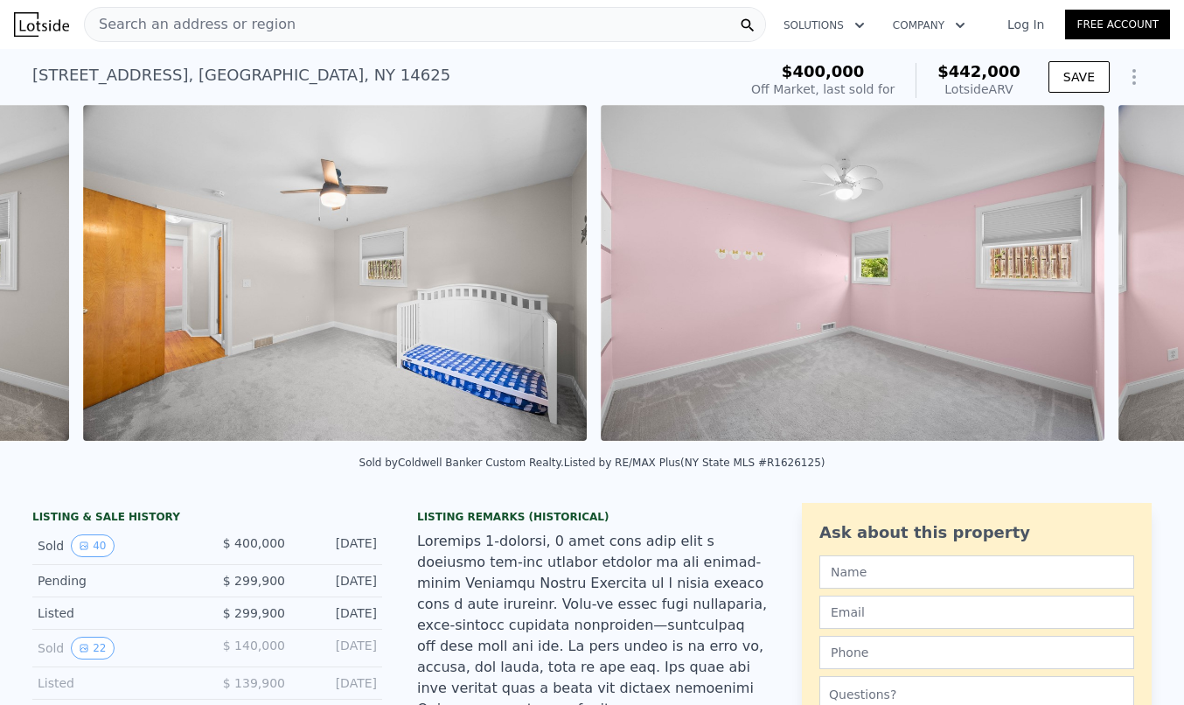
scroll to position [0, 11155]
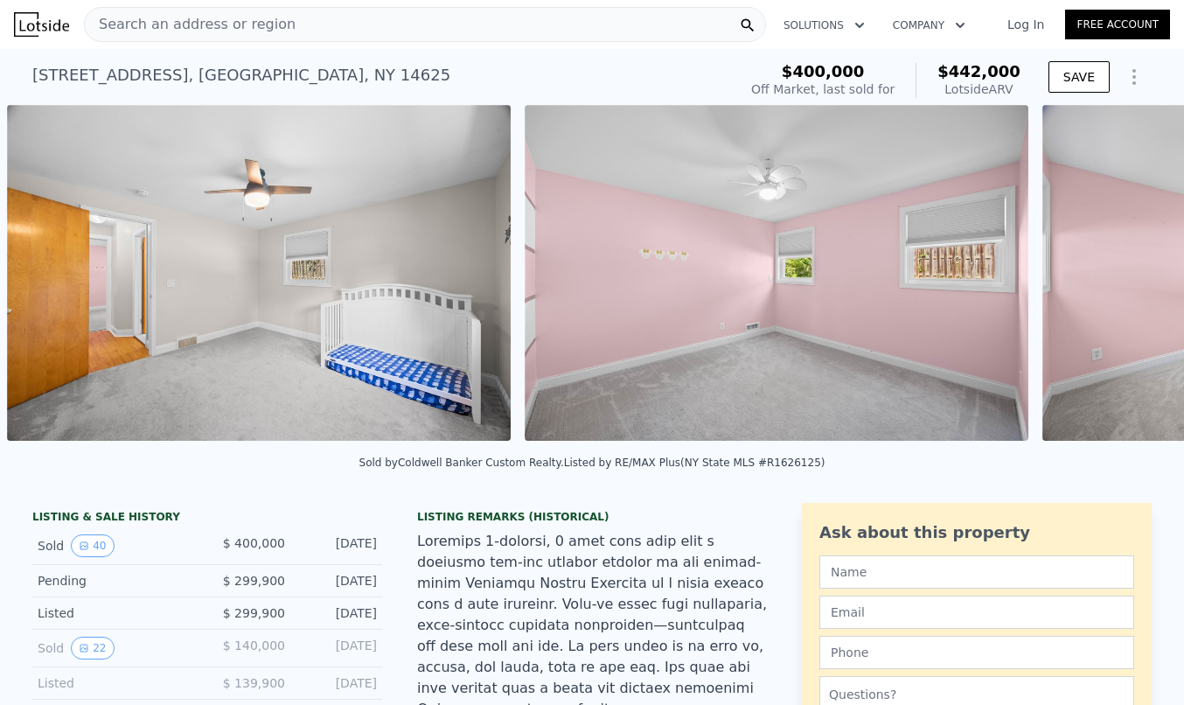
click at [1143, 279] on div "• + − • + − STREET VIEW Loading... SATELLITE VIEW" at bounding box center [592, 276] width 1184 height 342
click at [1143, 279] on icon at bounding box center [1138, 276] width 35 height 35
